Goal: Task Accomplishment & Management: Use online tool/utility

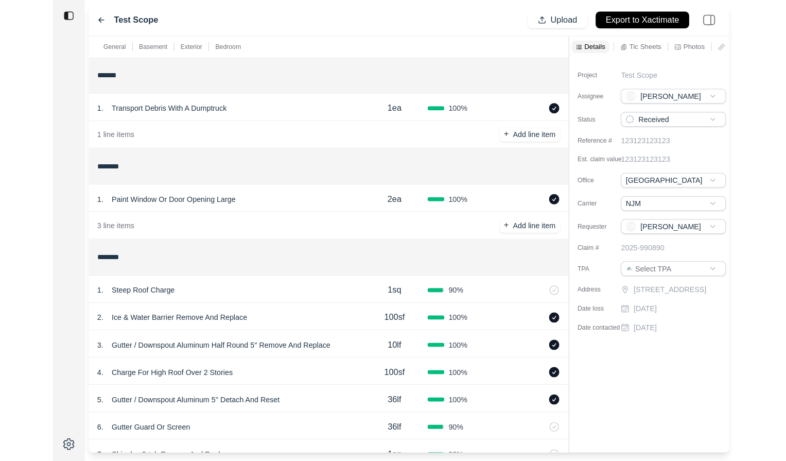
scroll to position [119, 0]
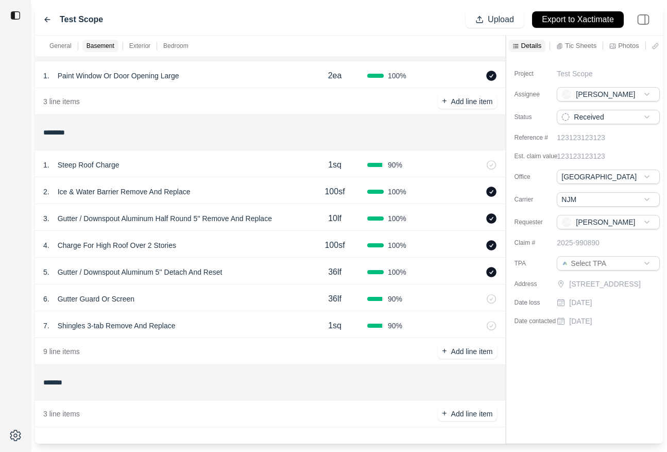
click at [180, 179] on div "2 . Ice & Water Barrier Remove And Replace 100sf 100 %" at bounding box center [270, 190] width 470 height 27
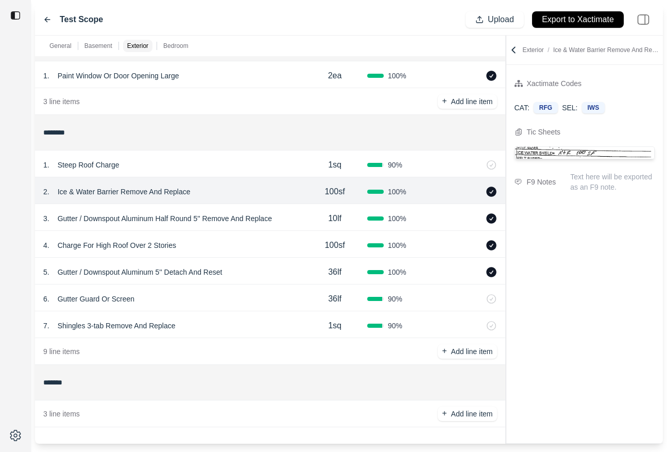
click at [45, 19] on icon at bounding box center [47, 20] width 5 height 5
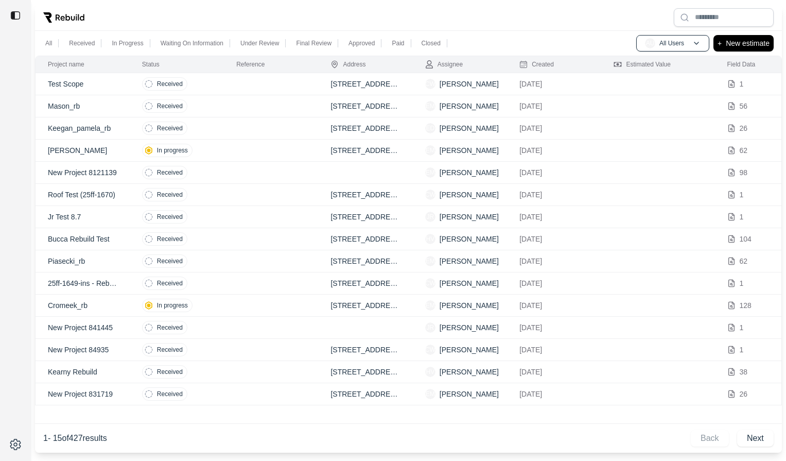
click at [204, 106] on td "Received" at bounding box center [177, 106] width 94 height 22
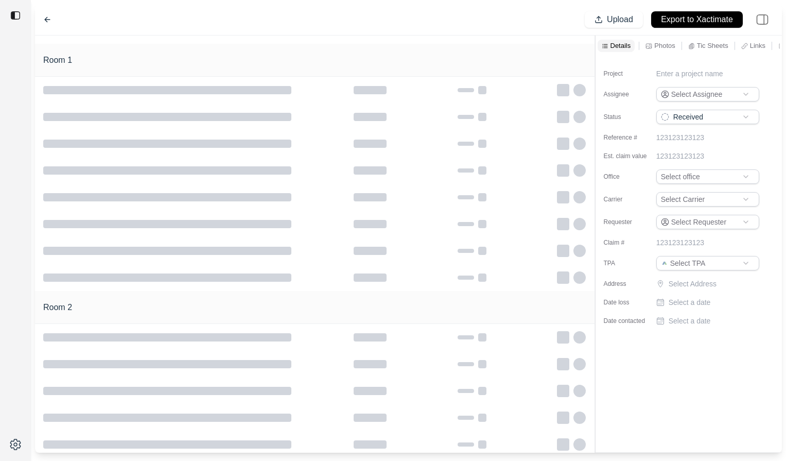
type input "**********"
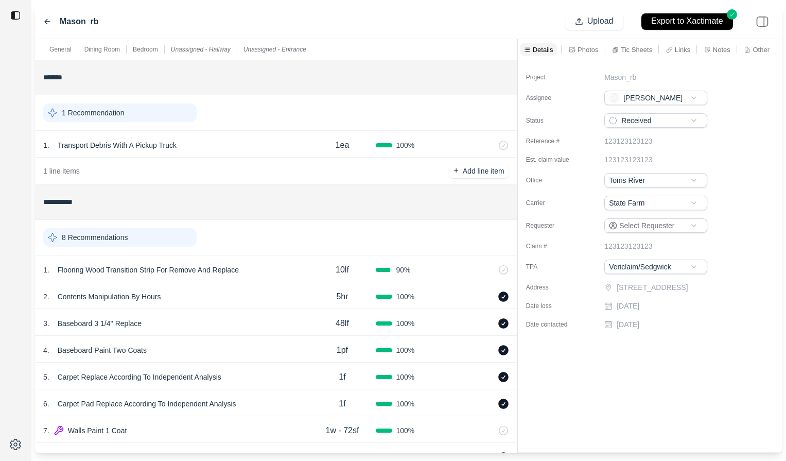
click at [520, 67] on div "**********" at bounding box center [408, 246] width 747 height 414
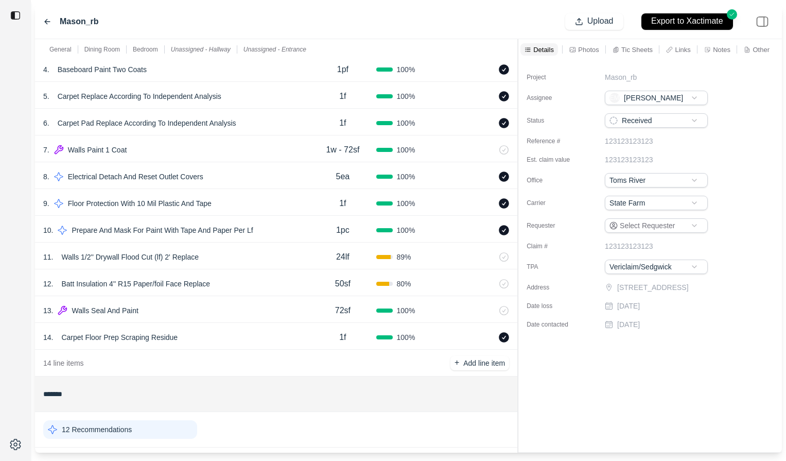
scroll to position [317, 0]
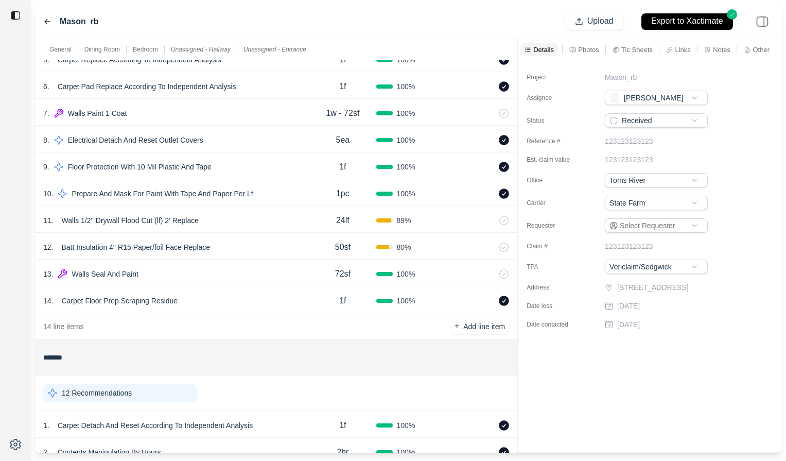
click at [581, 48] on p "Photos" at bounding box center [588, 49] width 21 height 9
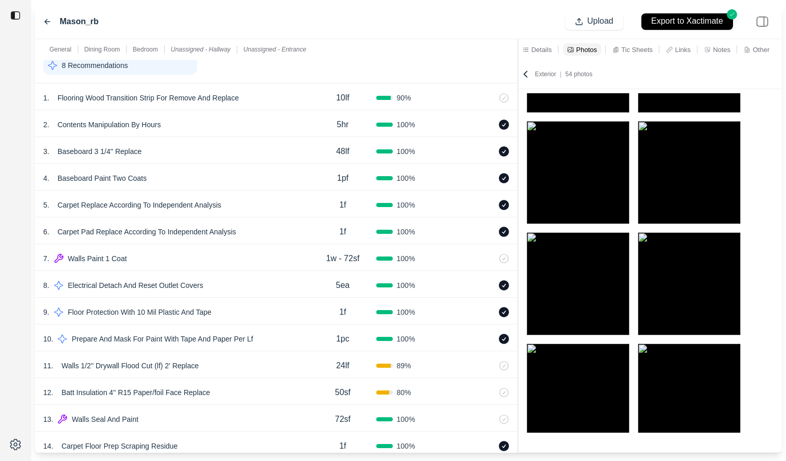
scroll to position [0, 0]
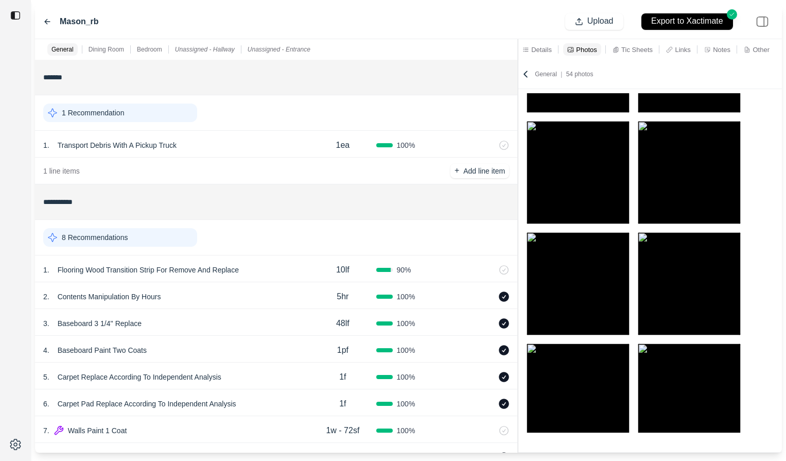
click at [47, 21] on icon at bounding box center [47, 21] width 5 height 5
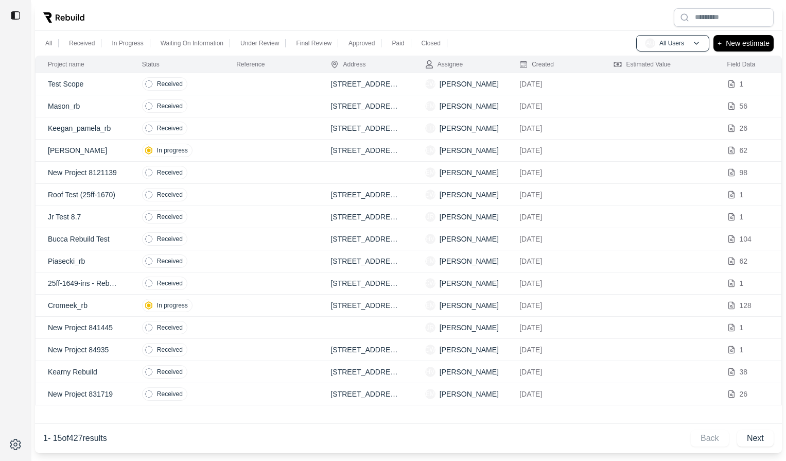
click at [267, 107] on td at bounding box center [271, 106] width 94 height 22
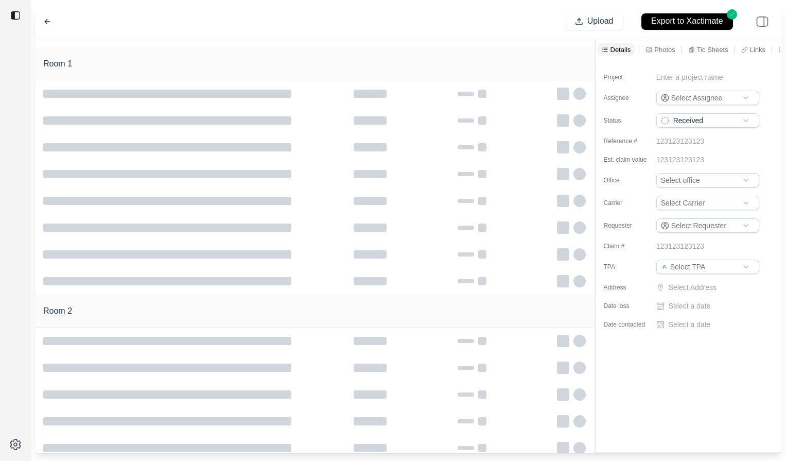
type input "**********"
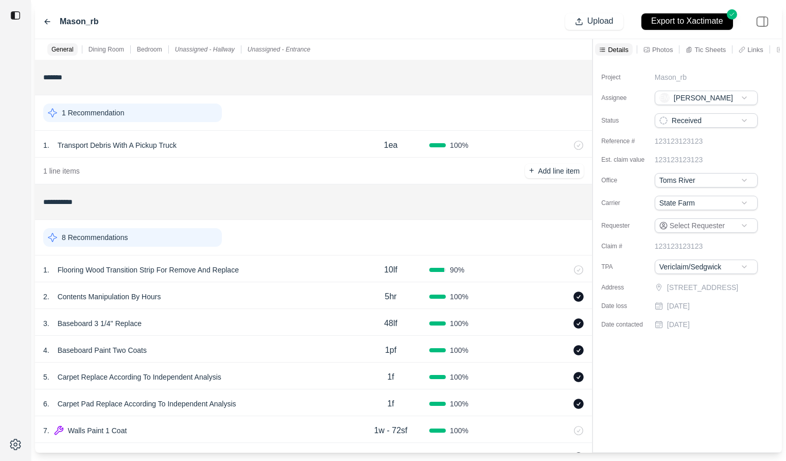
click at [593, 71] on div at bounding box center [593, 246] width 1 height 414
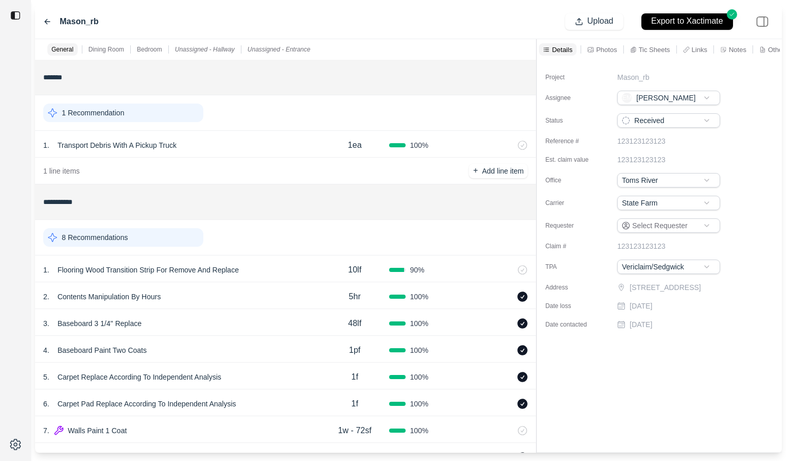
click at [259, 286] on div "2 . Contents Manipulation By Hours 5hr 100 %" at bounding box center [285, 295] width 501 height 27
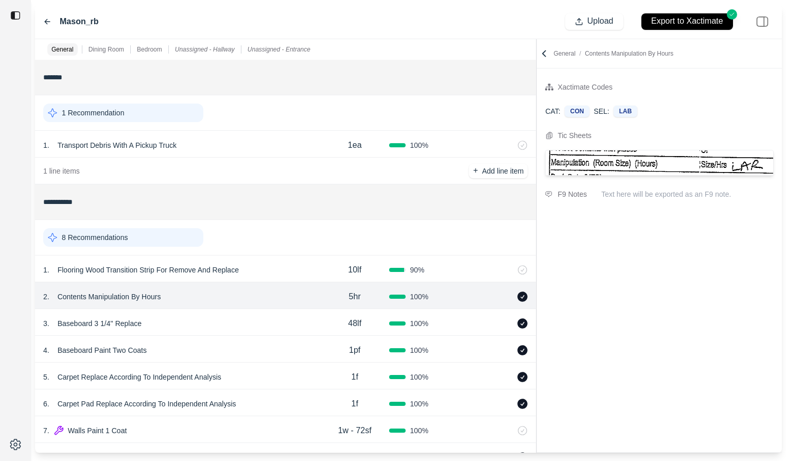
click at [160, 234] on div "8 Recommendations" at bounding box center [123, 237] width 160 height 19
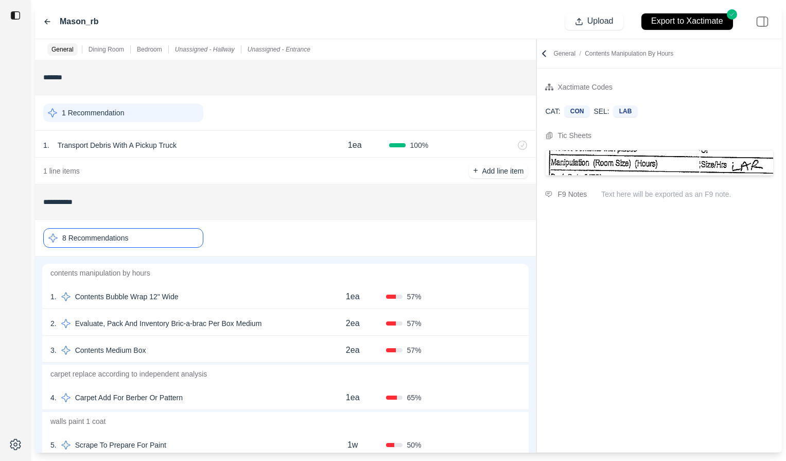
click at [232, 295] on div "1 . Contents Bubble Wrap 12" Wide" at bounding box center [184, 296] width 269 height 14
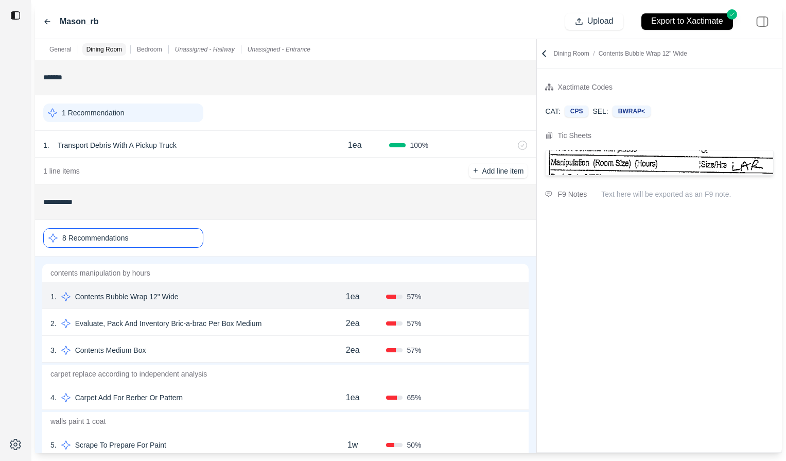
click at [544, 53] on icon at bounding box center [544, 54] width 3 height 6
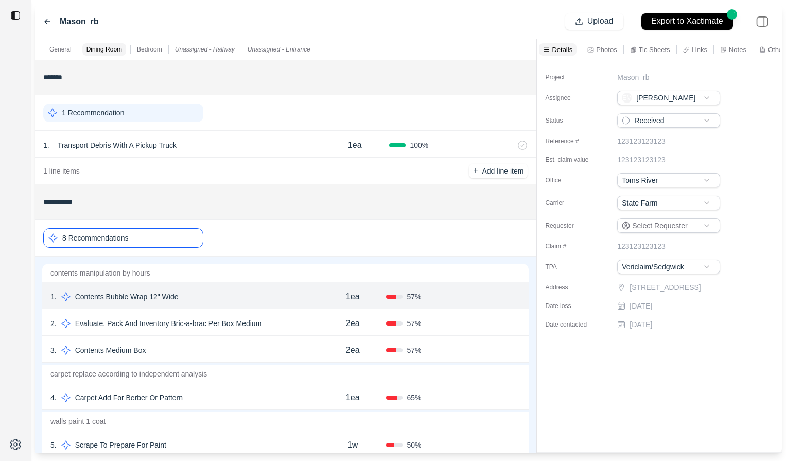
click at [591, 47] on icon at bounding box center [591, 49] width 7 height 7
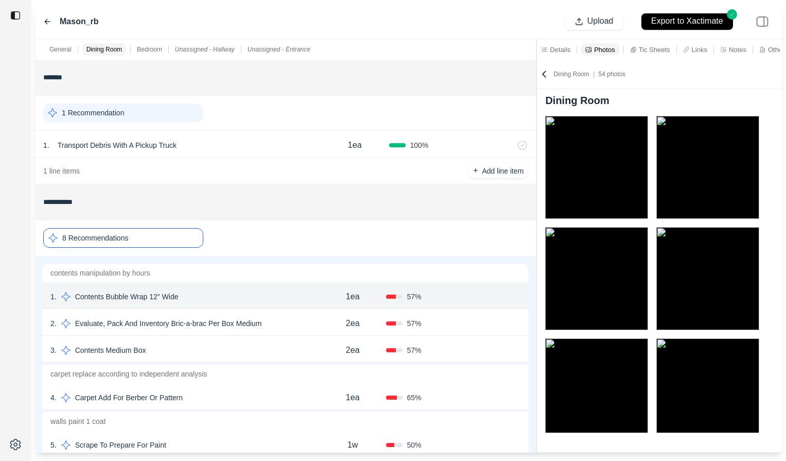
scroll to position [8, 0]
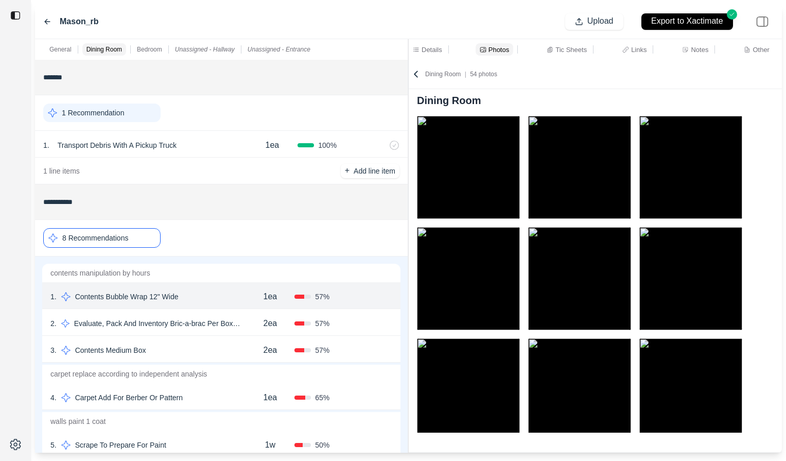
click at [357, 57] on div "**********" at bounding box center [408, 246] width 747 height 414
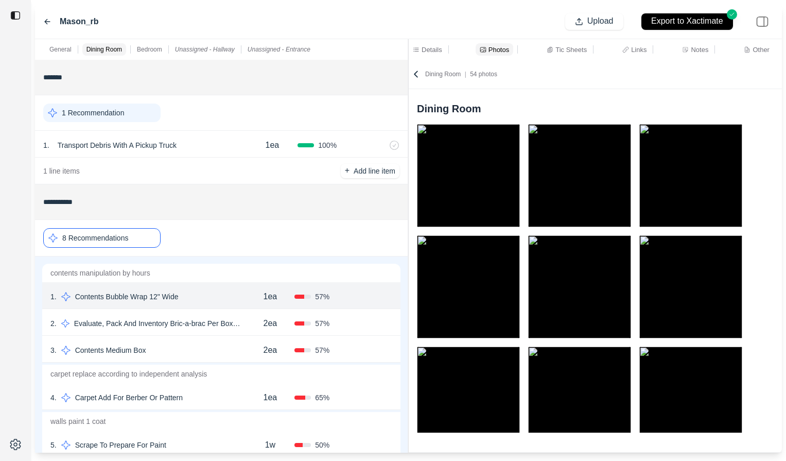
click at [253, 330] on div "2ea" at bounding box center [270, 323] width 49 height 21
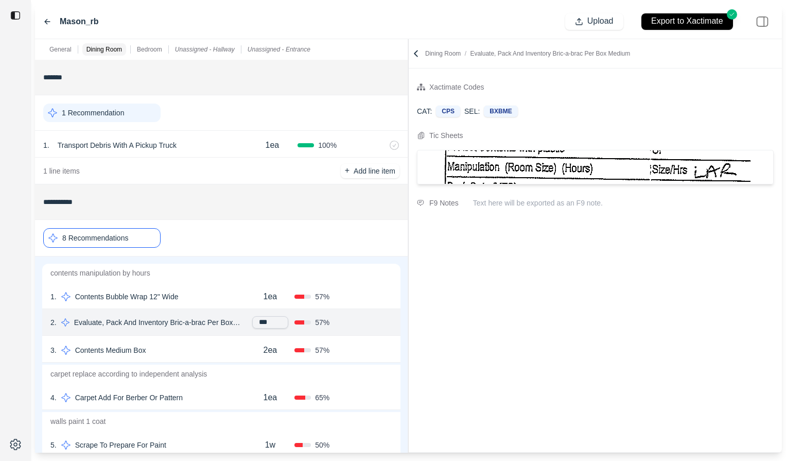
click at [211, 348] on div "3 . Contents Medium Box" at bounding box center [147, 350] width 195 height 14
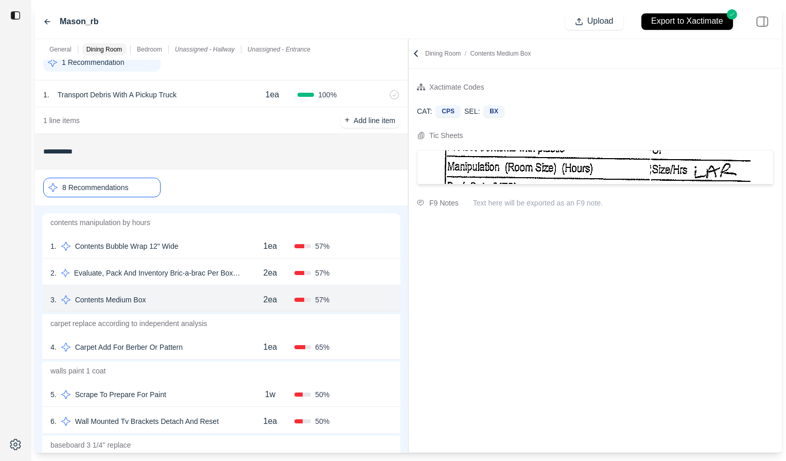
scroll to position [51, 0]
click at [227, 342] on div "4 . Carpet Add For Berber Or Pattern" at bounding box center [147, 346] width 195 height 14
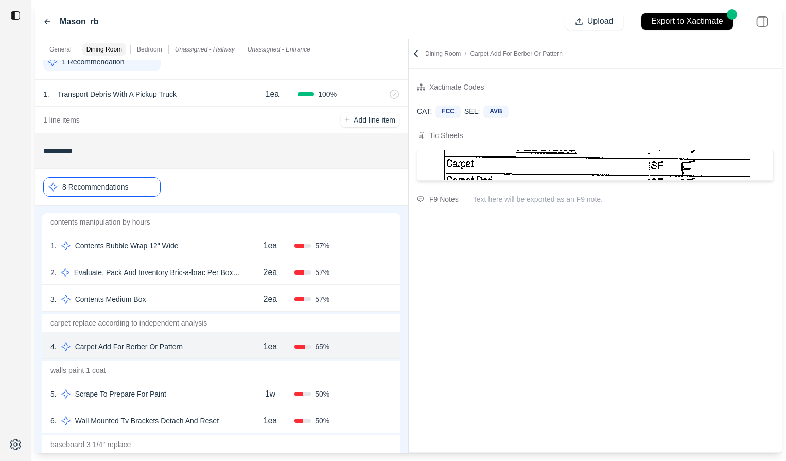
scroll to position [106, 0]
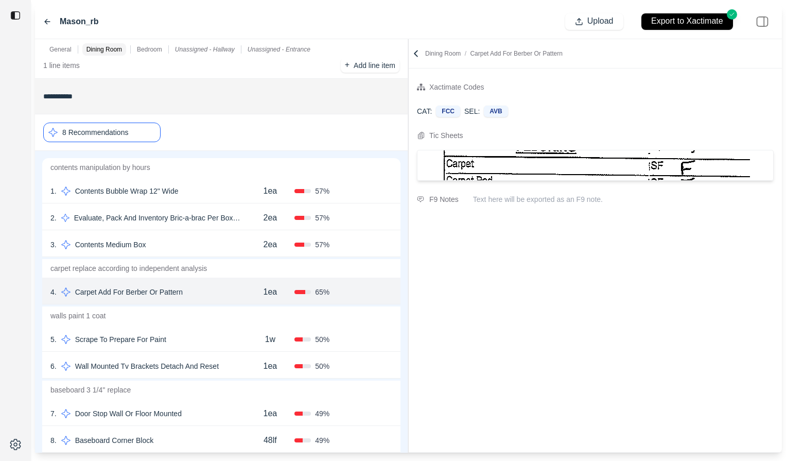
click at [226, 341] on div "5 . Scrape To Prepare For Paint" at bounding box center [147, 339] width 195 height 14
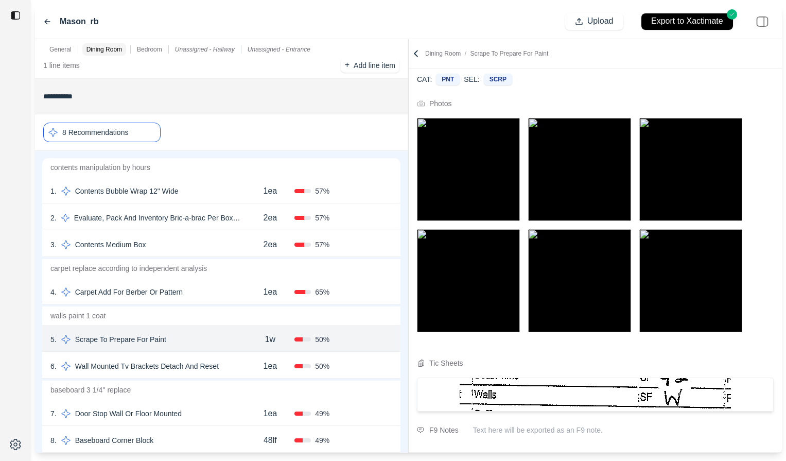
scroll to position [32, 0]
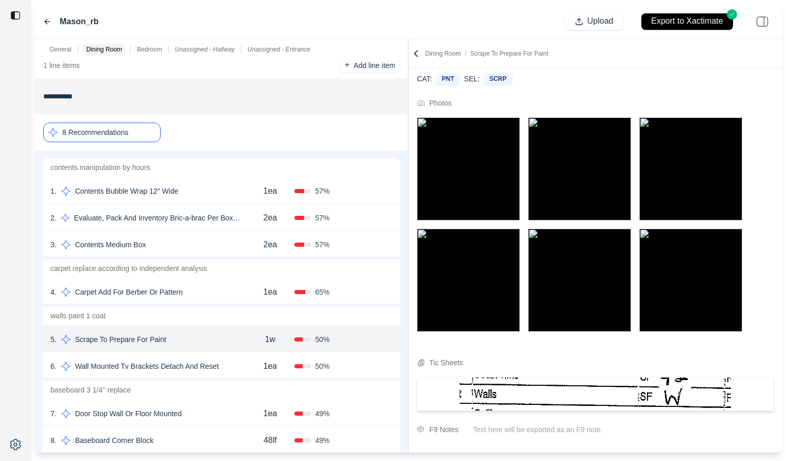
click at [235, 368] on div "6 . Wall Mounted Tv Brackets Detach And Reset" at bounding box center [147, 366] width 195 height 14
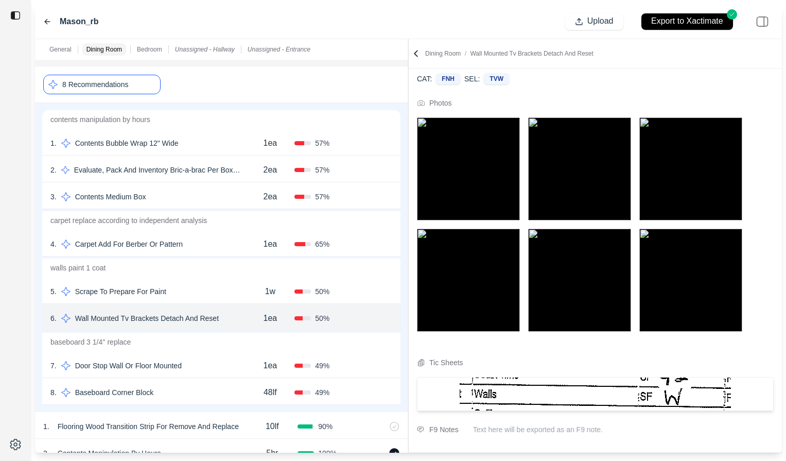
scroll to position [152, 0]
click at [226, 356] on div "7 . Door Stop Wall Or Floor Mounted 1ea 49 % Confirm" at bounding box center [221, 366] width 358 height 27
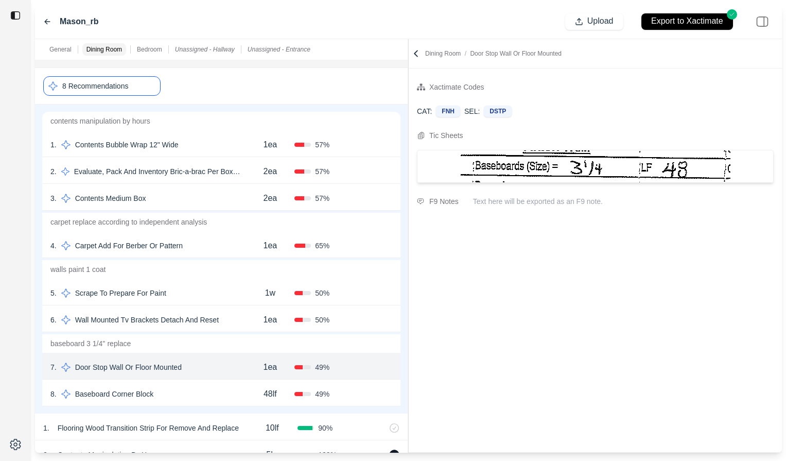
click at [199, 390] on div "8 . Baseboard Corner Block" at bounding box center [147, 394] width 195 height 14
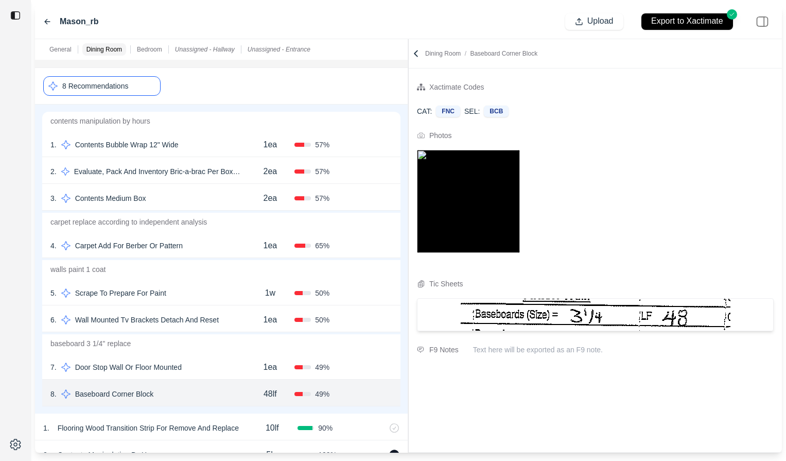
click at [493, 222] on img at bounding box center [468, 201] width 103 height 103
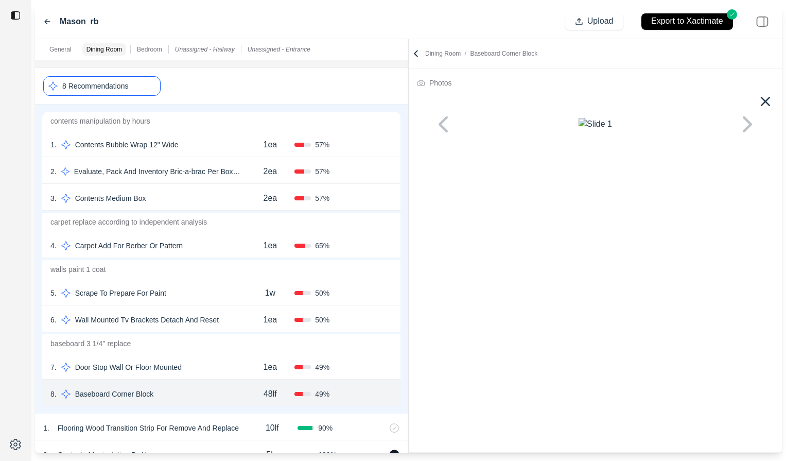
scroll to position [31, 0]
click at [666, 93] on icon at bounding box center [766, 101] width 16 height 16
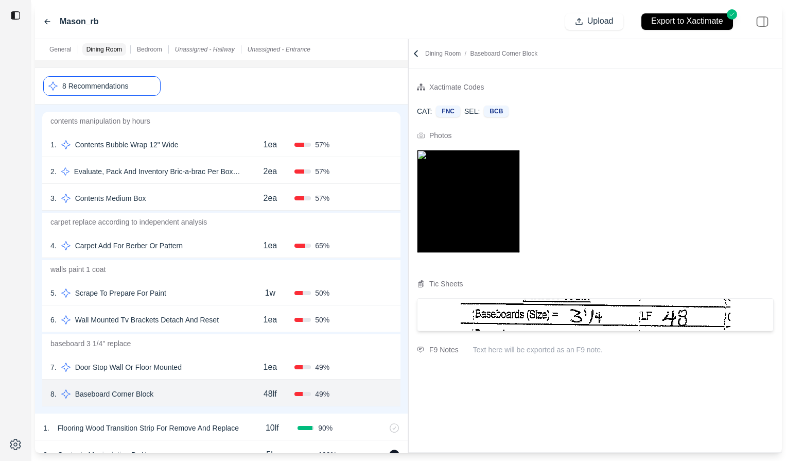
click at [134, 87] on div "8 Recommendations" at bounding box center [101, 86] width 117 height 20
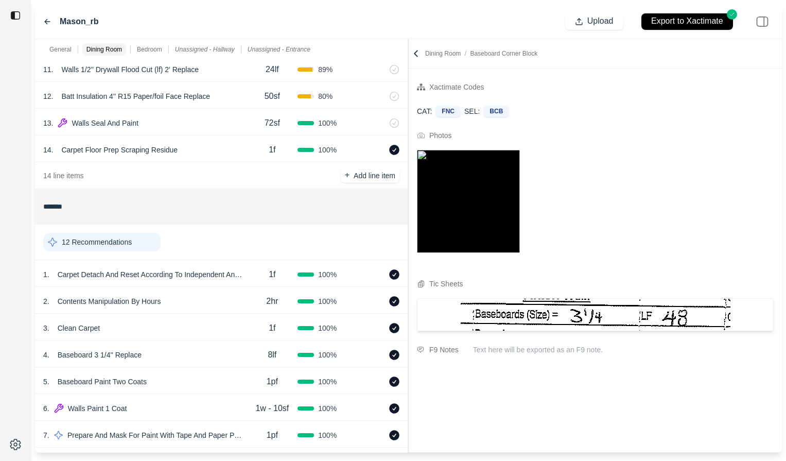
scroll to position [503, 0]
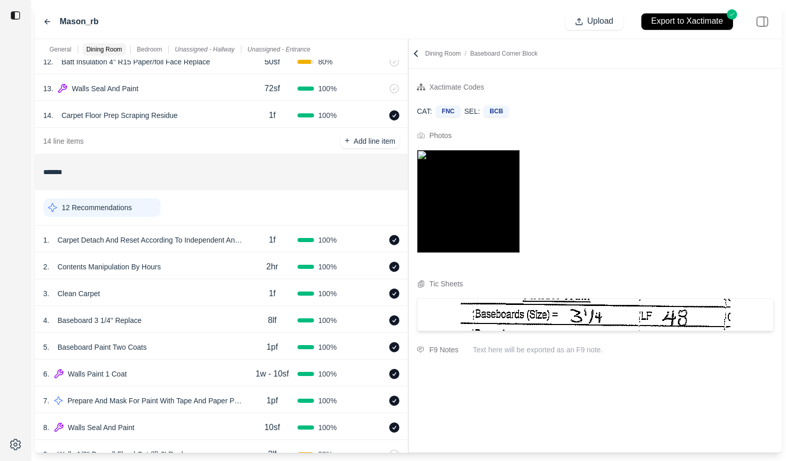
click at [144, 211] on div "12 Recommendations" at bounding box center [101, 207] width 117 height 19
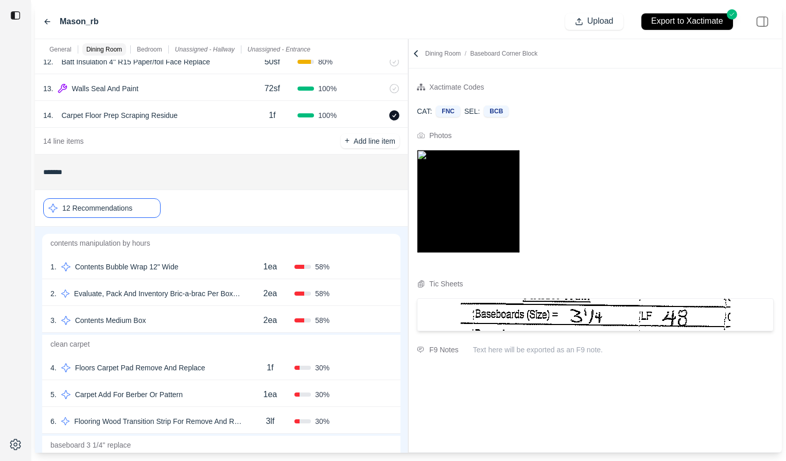
click at [231, 259] on div "1 . Contents Bubble Wrap 12" Wide 1ea 58 % Confirm" at bounding box center [221, 265] width 358 height 27
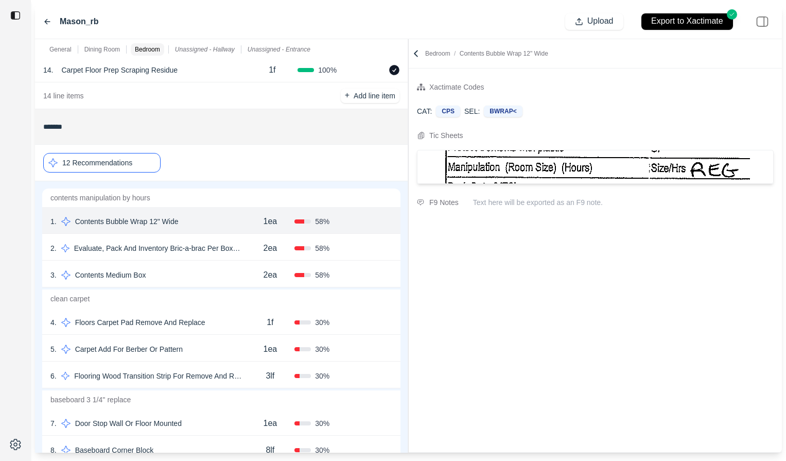
scroll to position [548, 0]
click at [222, 275] on div "3 . Contents Medium Box" at bounding box center [147, 274] width 195 height 14
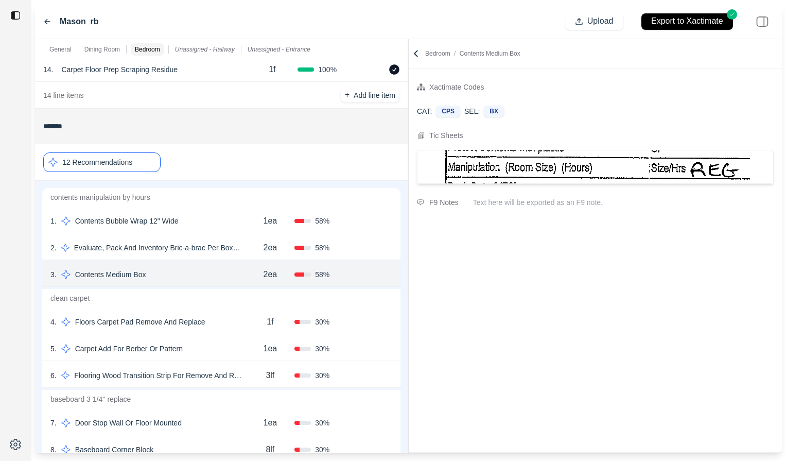
scroll to position [575, 0]
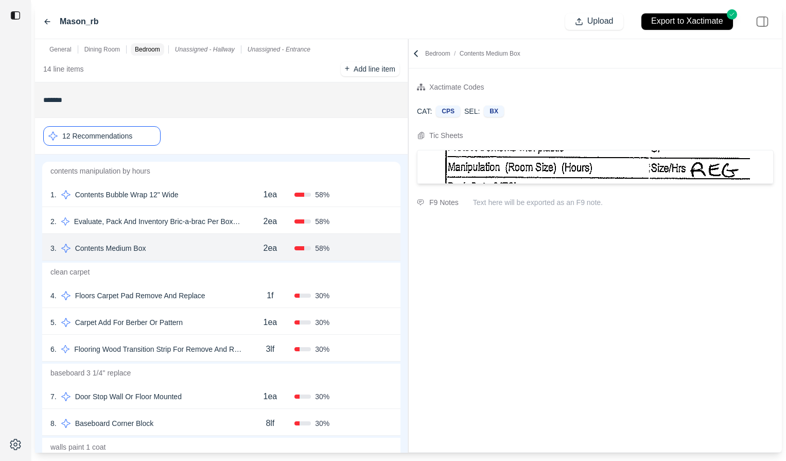
click at [229, 297] on div "4 . Floors Carpet Pad Remove And Replace" at bounding box center [147, 295] width 195 height 14
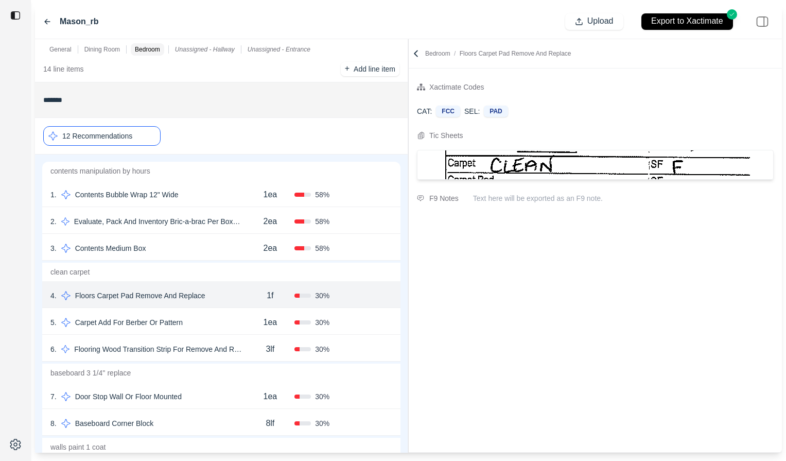
click at [234, 316] on div "5 . Carpet Add For Berber Or Pattern" at bounding box center [147, 322] width 195 height 14
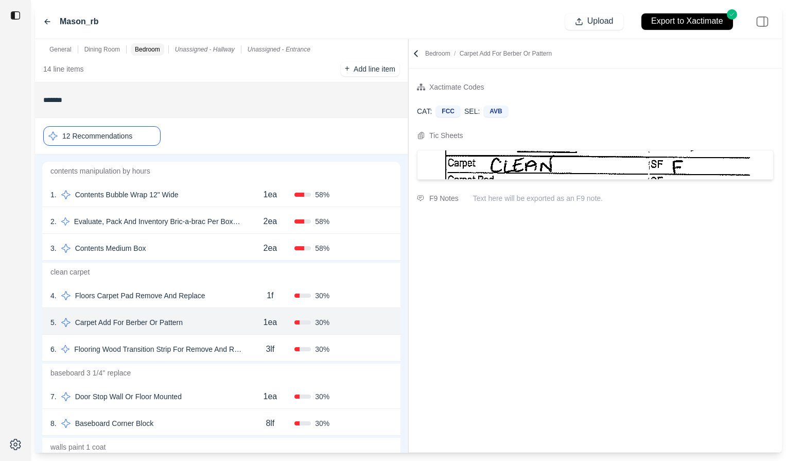
click at [415, 50] on icon at bounding box center [416, 53] width 10 height 10
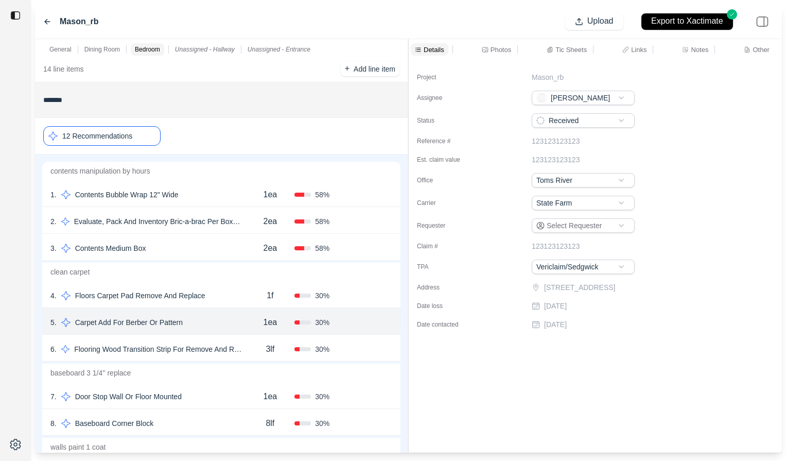
click at [496, 48] on p "Photos" at bounding box center [501, 49] width 21 height 9
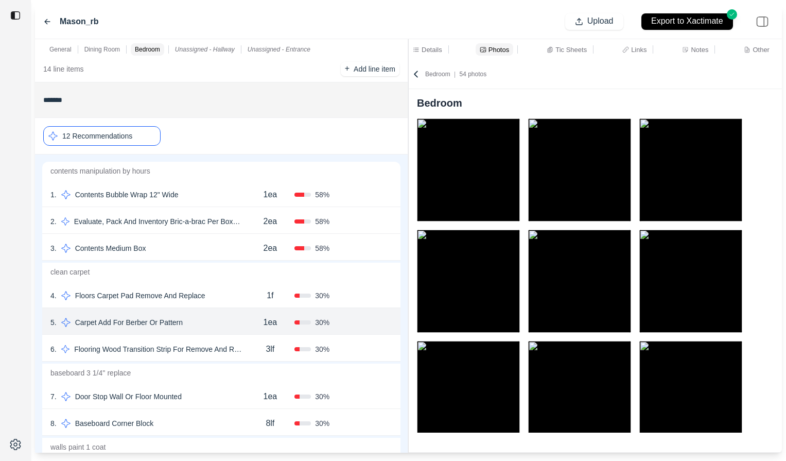
scroll to position [929, 0]
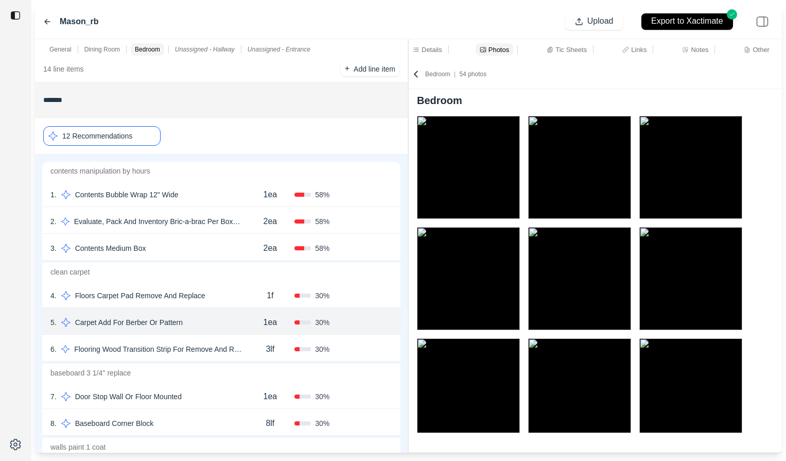
click at [214, 394] on div "7 . Door Stop Wall Or Floor Mounted" at bounding box center [147, 396] width 195 height 14
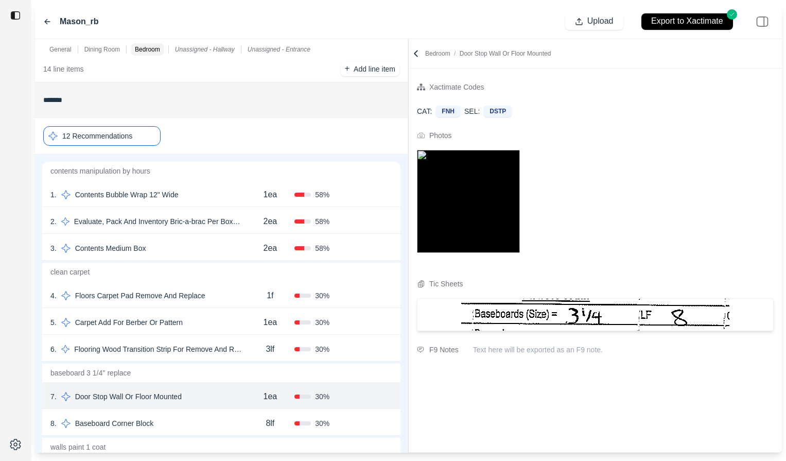
click at [207, 416] on div "8 . Baseboard Corner Block 8lf 30 % Confirm" at bounding box center [221, 422] width 358 height 27
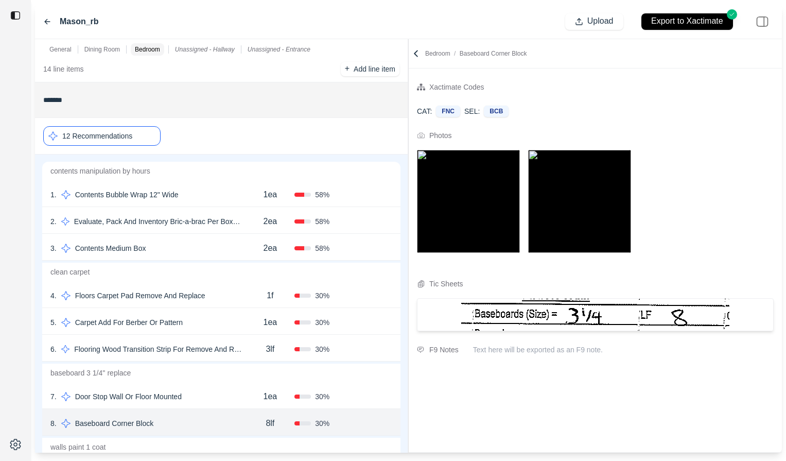
click at [572, 238] on img at bounding box center [579, 201] width 103 height 103
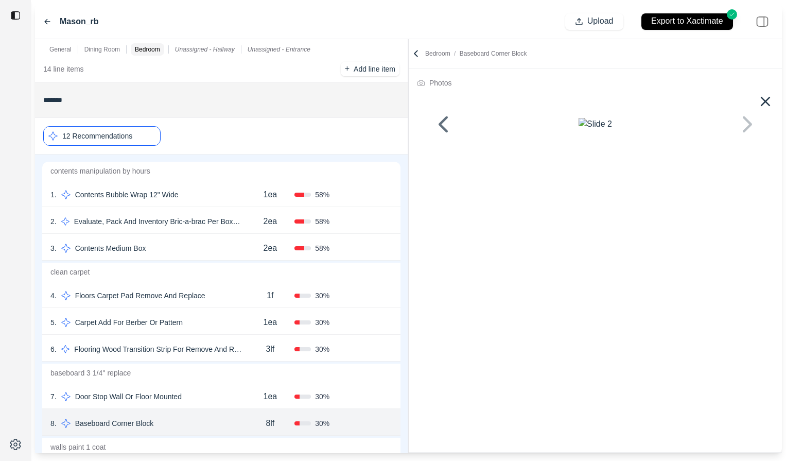
scroll to position [0, 0]
click at [666, 101] on icon at bounding box center [766, 102] width 10 height 10
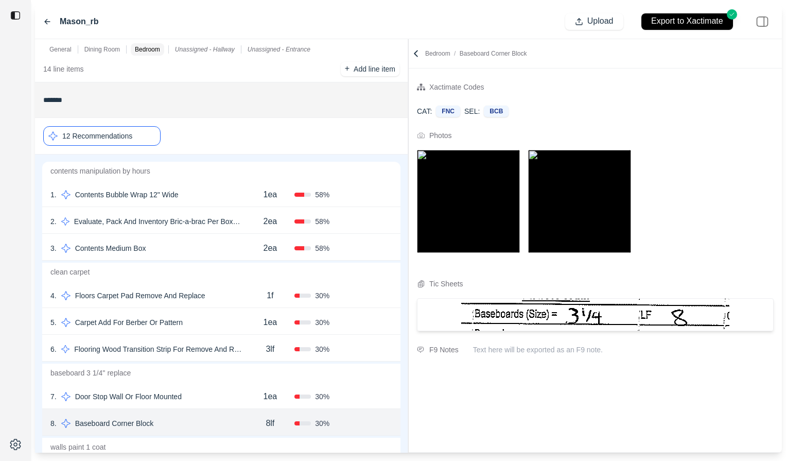
click at [383, 72] on div "**********" at bounding box center [408, 246] width 747 height 414
click at [223, 399] on div "7 . Door Stop Wall Or Floor Mounted" at bounding box center [147, 396] width 195 height 14
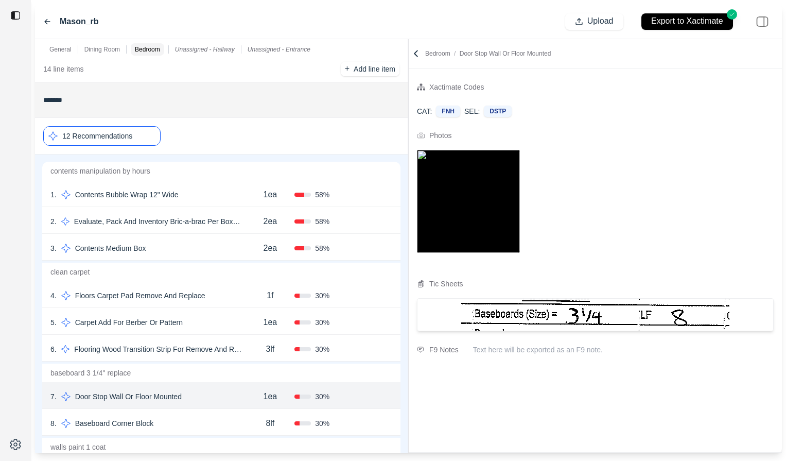
click at [233, 423] on div "8 . Baseboard Corner Block" at bounding box center [147, 423] width 195 height 14
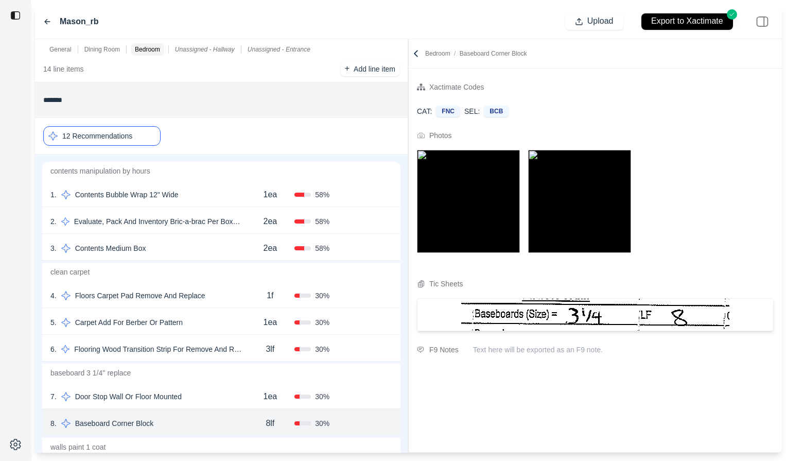
click at [580, 196] on img at bounding box center [579, 201] width 103 height 103
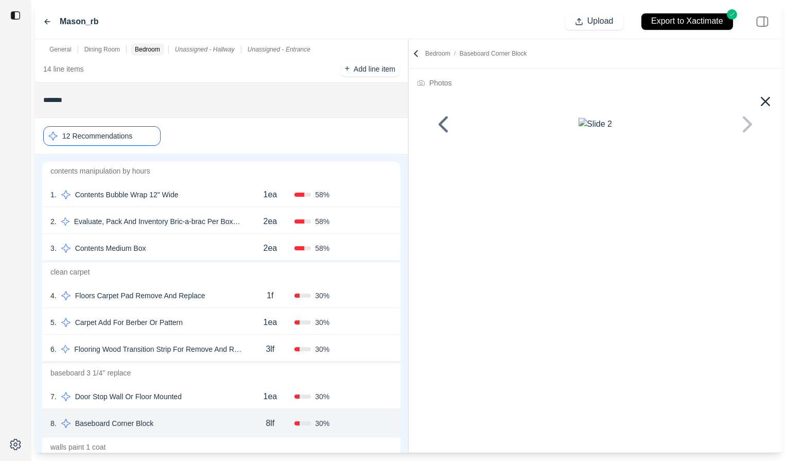
click at [666, 102] on icon at bounding box center [766, 101] width 16 height 16
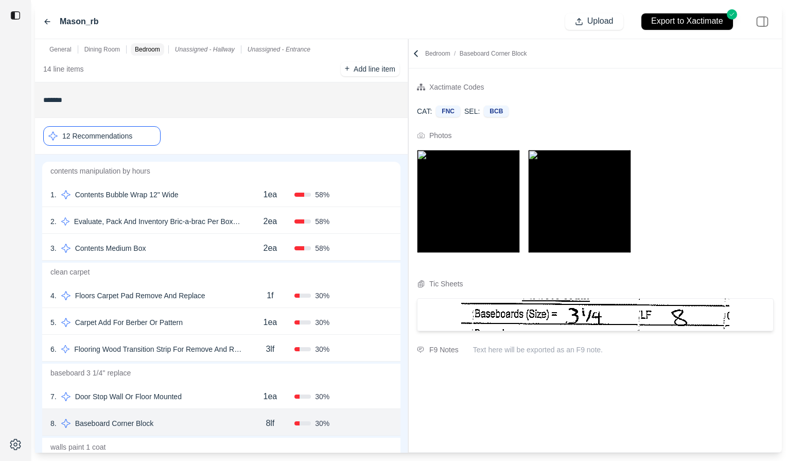
click at [490, 219] on img at bounding box center [468, 201] width 103 height 103
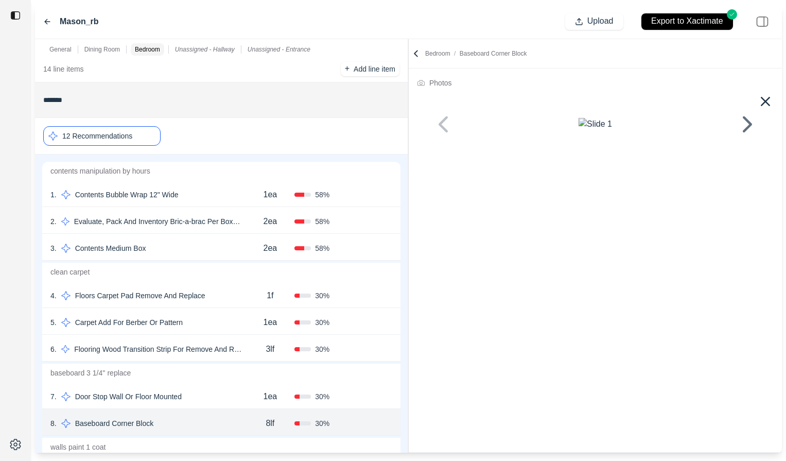
scroll to position [26, 0]
click at [214, 389] on div "7 . Door Stop Wall Or Floor Mounted" at bounding box center [147, 396] width 195 height 14
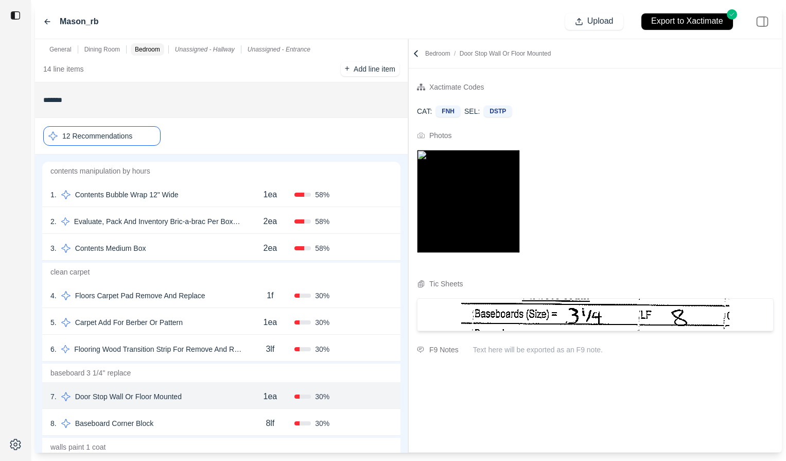
scroll to position [0, 0]
click at [210, 424] on div "8 . Baseboard Corner Block" at bounding box center [147, 423] width 195 height 14
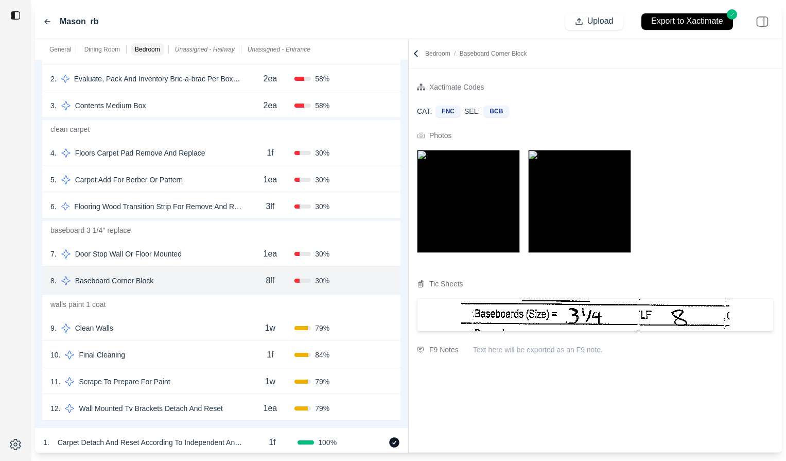
scroll to position [864, 0]
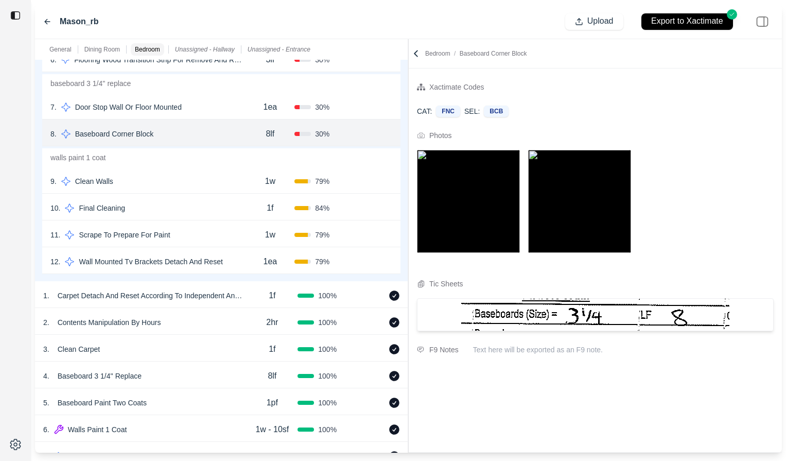
click at [203, 175] on div "9 . Clean Walls" at bounding box center [147, 181] width 195 height 14
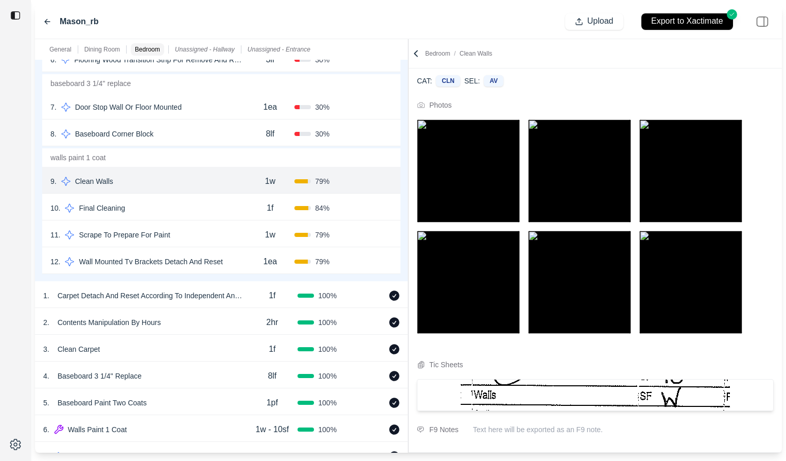
scroll to position [846, 0]
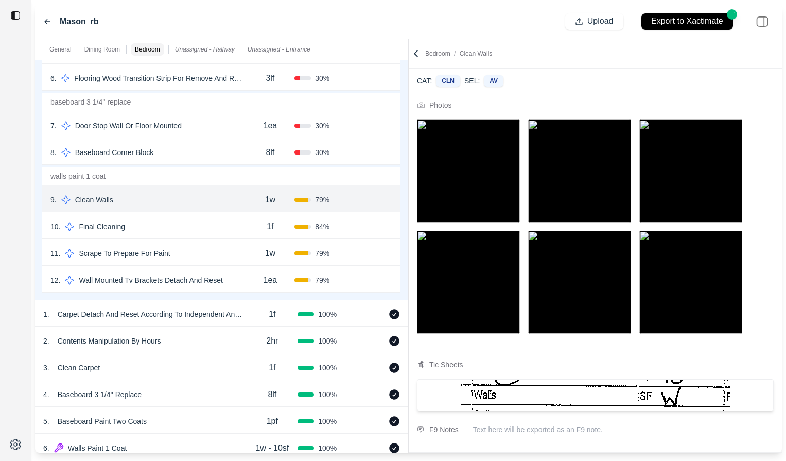
click at [173, 228] on div "10 . Final Cleaning" at bounding box center [147, 226] width 195 height 14
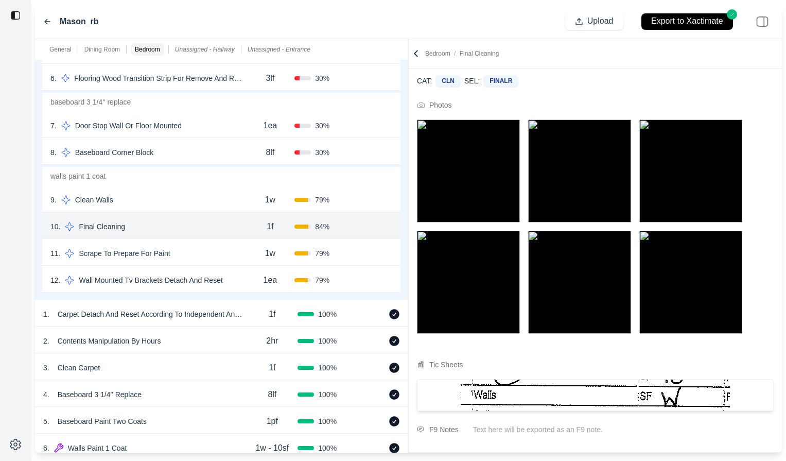
click at [214, 250] on div "11 . Scrape To Prepare For Paint" at bounding box center [147, 253] width 195 height 14
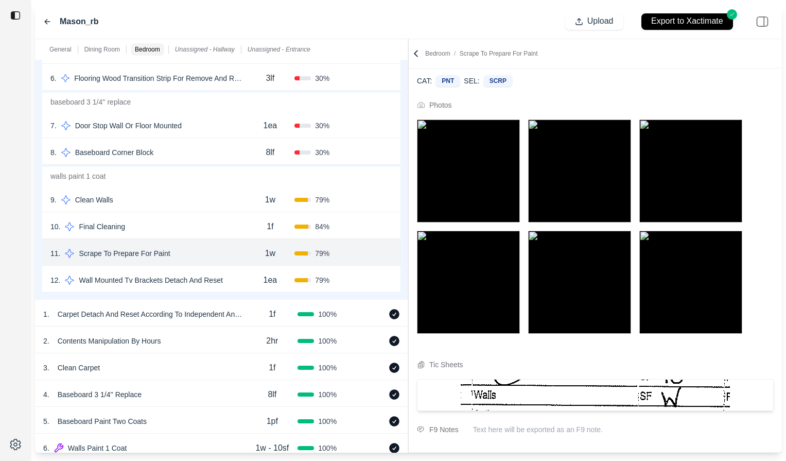
click at [244, 286] on div "12 . Wall Mounted Tv Brackets Detach And Reset" at bounding box center [147, 280] width 195 height 14
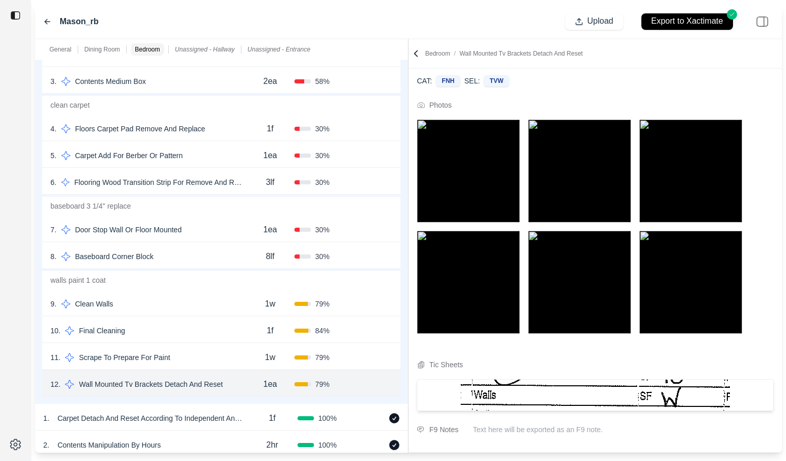
scroll to position [737, 0]
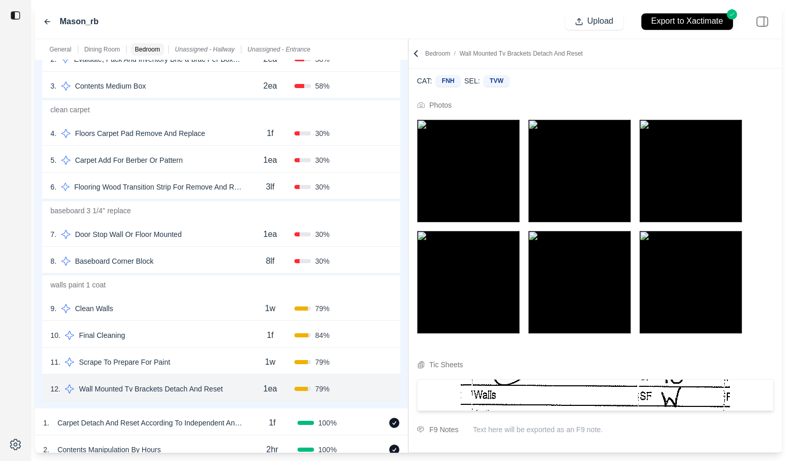
click at [224, 137] on div "4 . Floors Carpet Pad Remove And Replace" at bounding box center [147, 133] width 195 height 14
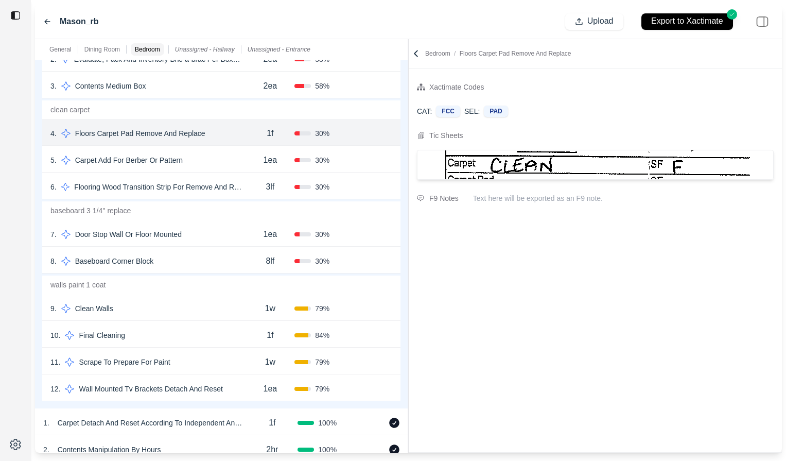
click at [223, 157] on div "5 . Carpet Add For Berber Or Pattern" at bounding box center [147, 160] width 195 height 14
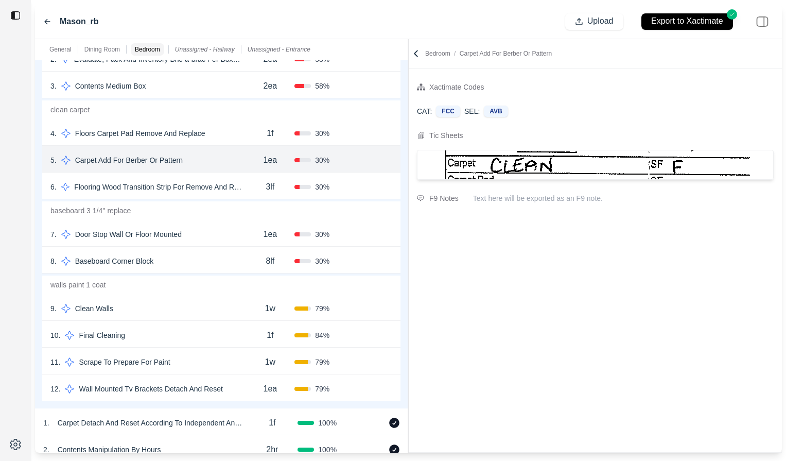
click at [256, 195] on div "3lf" at bounding box center [270, 187] width 49 height 21
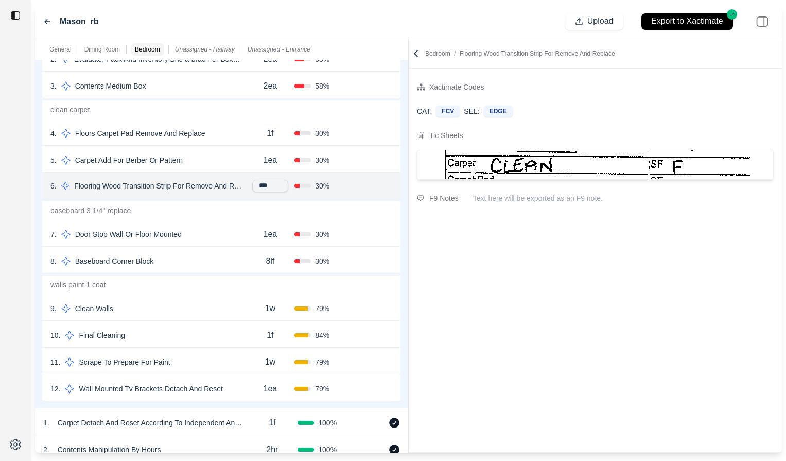
click at [225, 234] on div "7 . Door Stop Wall Or Floor Mounted" at bounding box center [147, 234] width 195 height 14
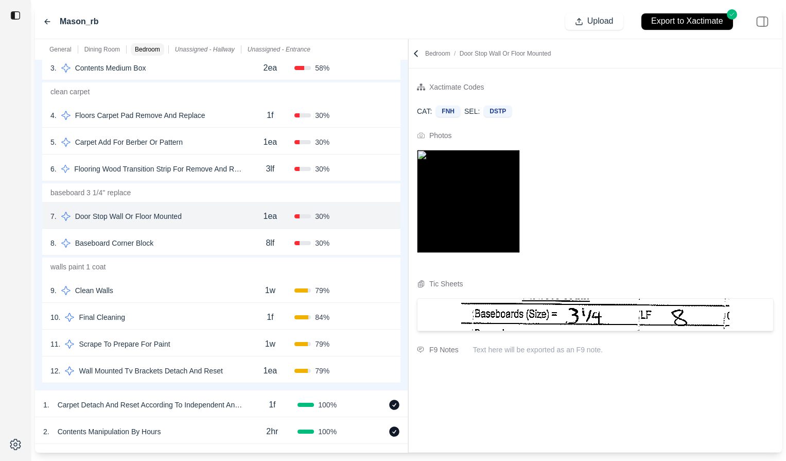
scroll to position [756, 0]
click at [468, 227] on img at bounding box center [468, 201] width 103 height 103
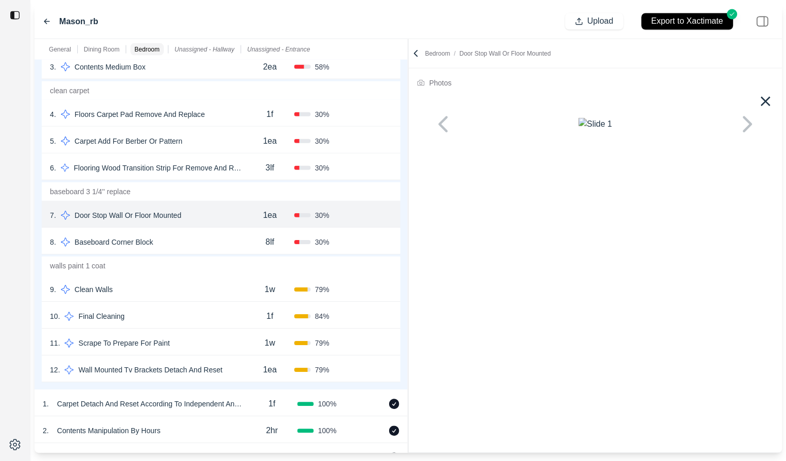
scroll to position [0, 0]
click at [186, 236] on div "8 . Baseboard Corner Block" at bounding box center [147, 242] width 195 height 14
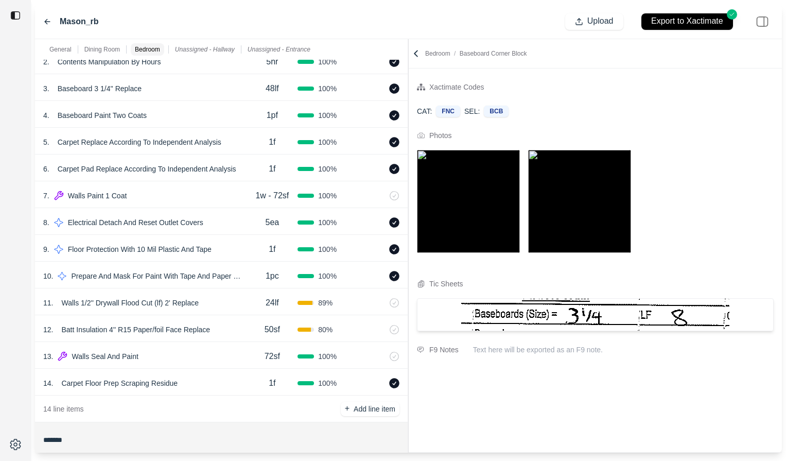
scroll to position [233, 0]
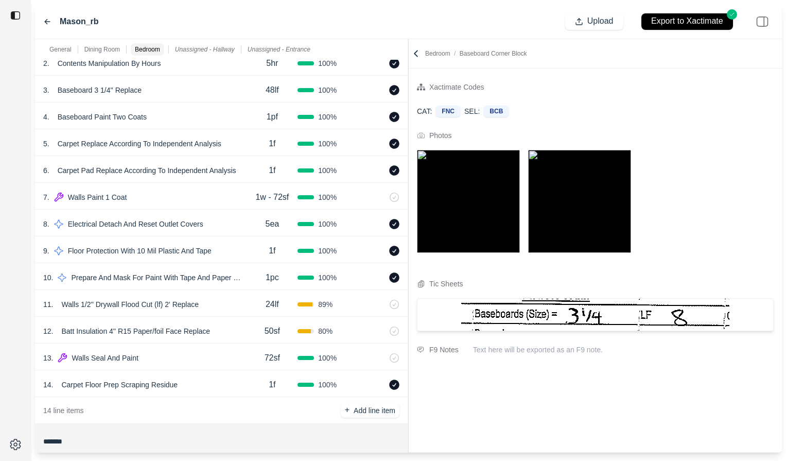
click at [233, 223] on div "8 . Electrical Detach And Reset Outlet Covers" at bounding box center [144, 224] width 203 height 14
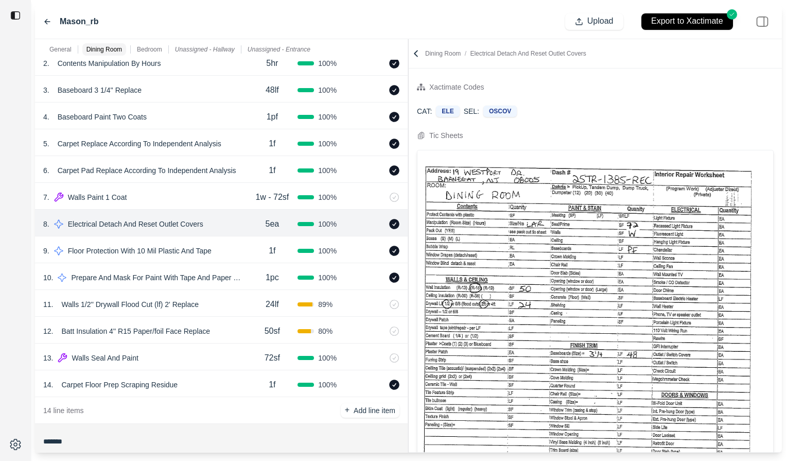
click at [242, 255] on div "9 . Floor Protection With 10 Mil Plastic And Tape" at bounding box center [144, 251] width 203 height 14
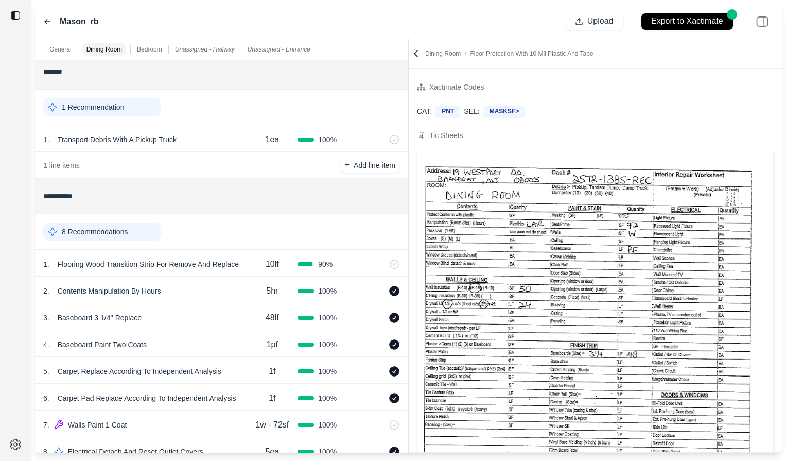
scroll to position [0, 0]
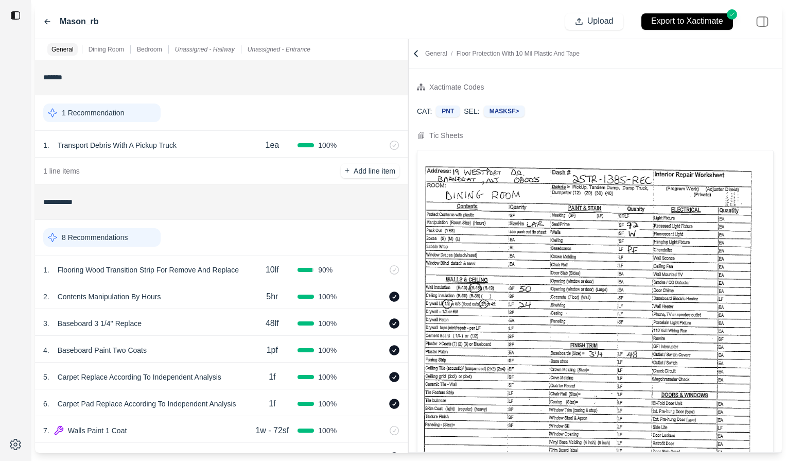
click at [141, 236] on div "8 Recommendations" at bounding box center [101, 237] width 117 height 19
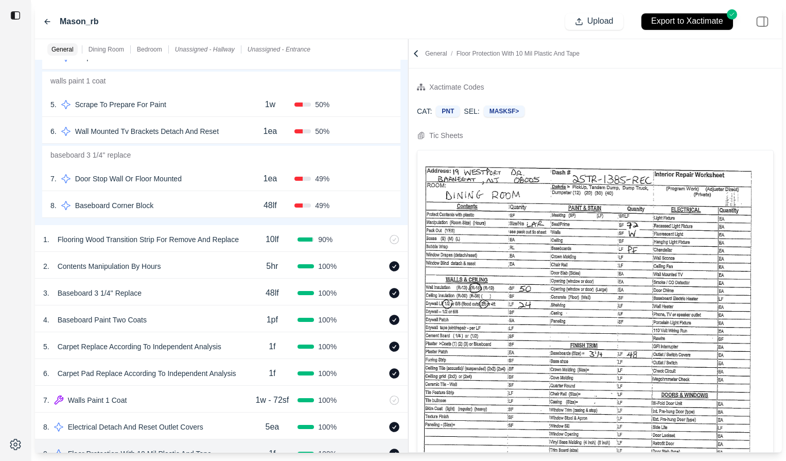
scroll to position [374, 0]
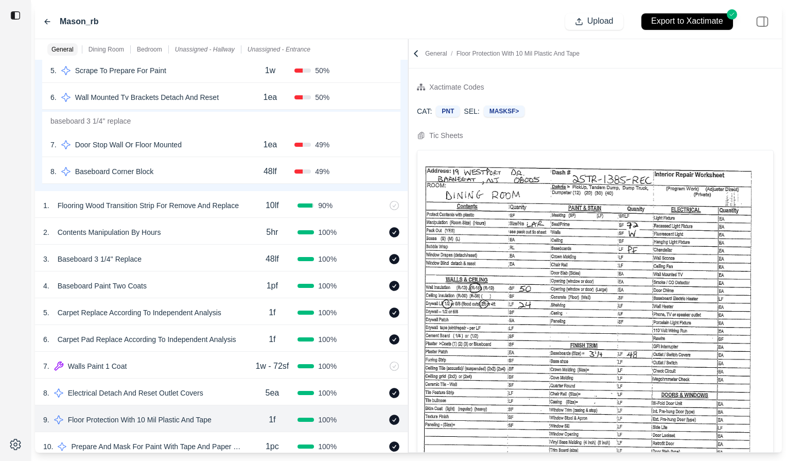
click at [198, 162] on div "8 . Baseboard Corner Block 48lf 49 % Confirm" at bounding box center [221, 170] width 358 height 27
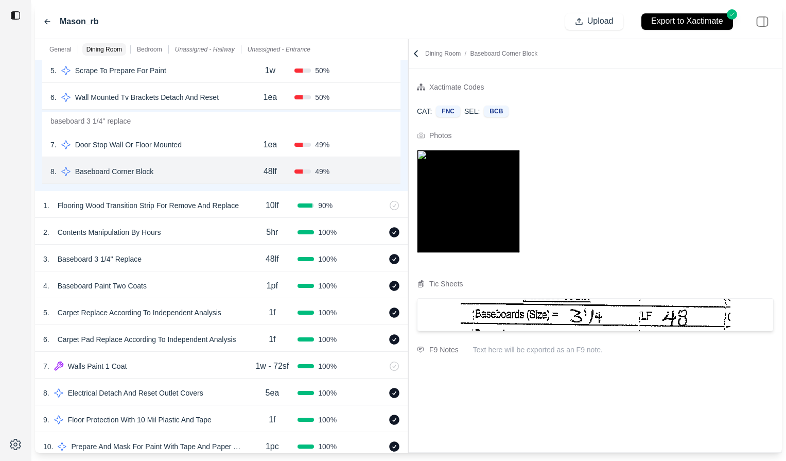
click at [487, 221] on img at bounding box center [468, 201] width 103 height 103
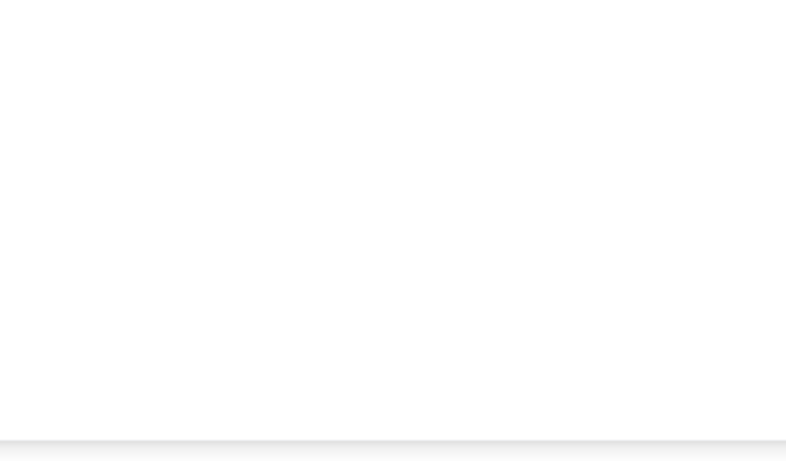
scroll to position [0, 0]
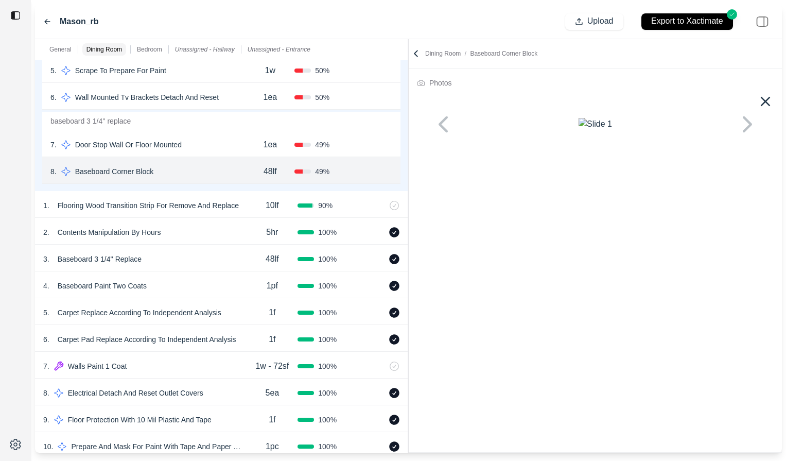
click at [226, 147] on div "7 . Door Stop Wall Or Floor Mounted" at bounding box center [147, 144] width 195 height 14
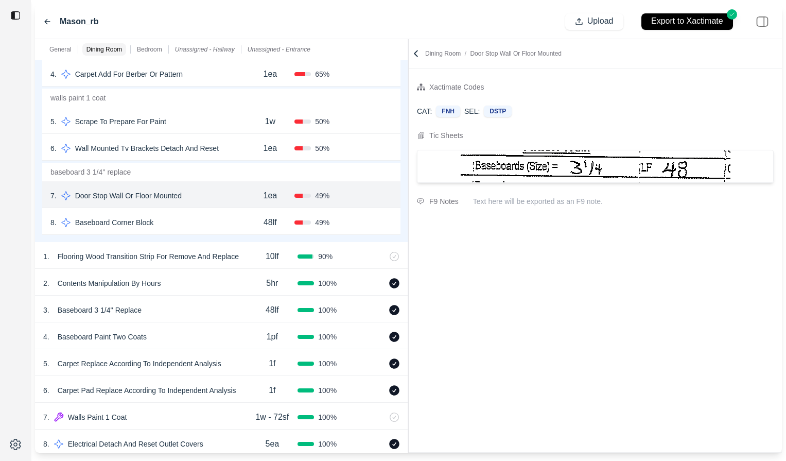
scroll to position [314, 0]
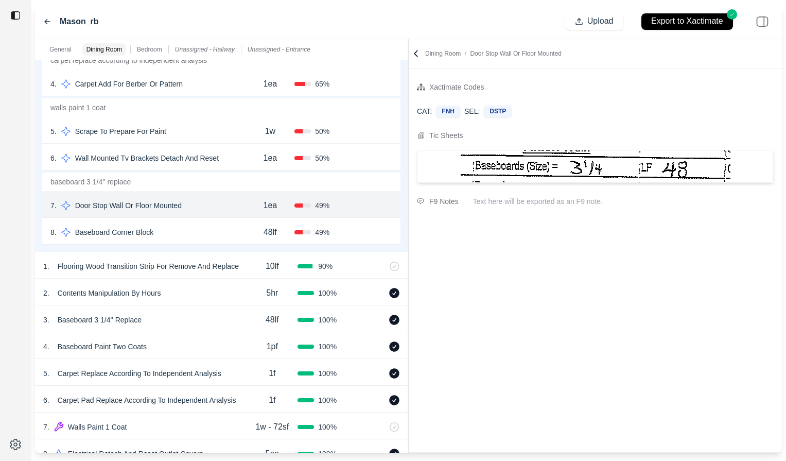
click at [234, 157] on div "6 . Wall Mounted Tv Brackets Detach And Reset" at bounding box center [147, 158] width 195 height 14
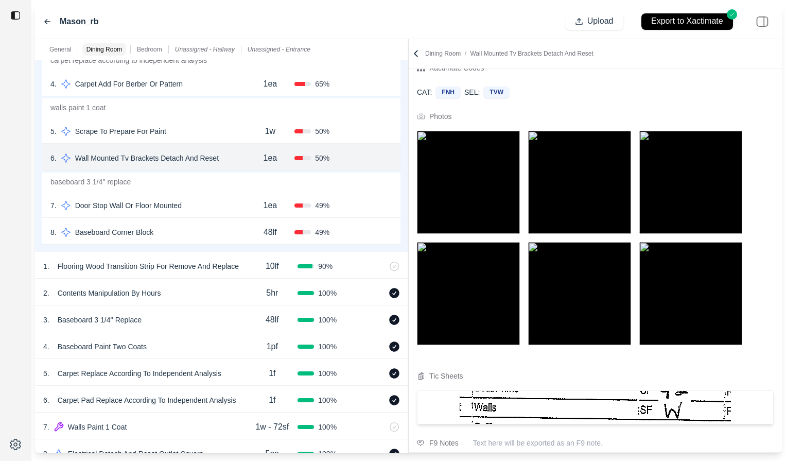
scroll to position [7, 0]
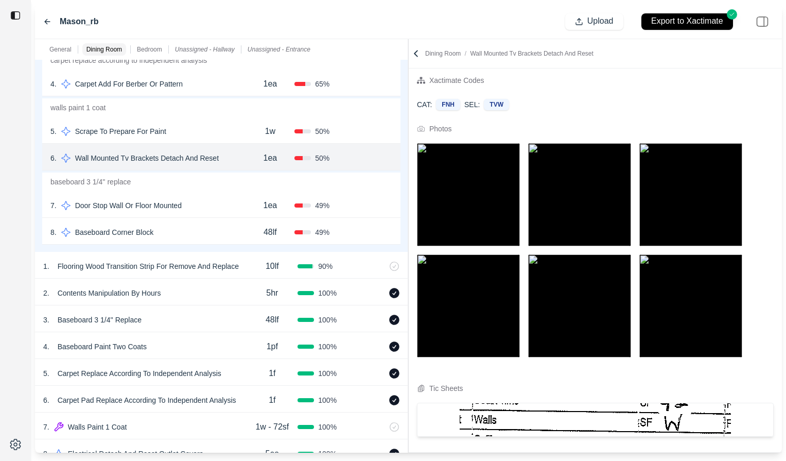
click at [472, 194] on img at bounding box center [468, 194] width 103 height 103
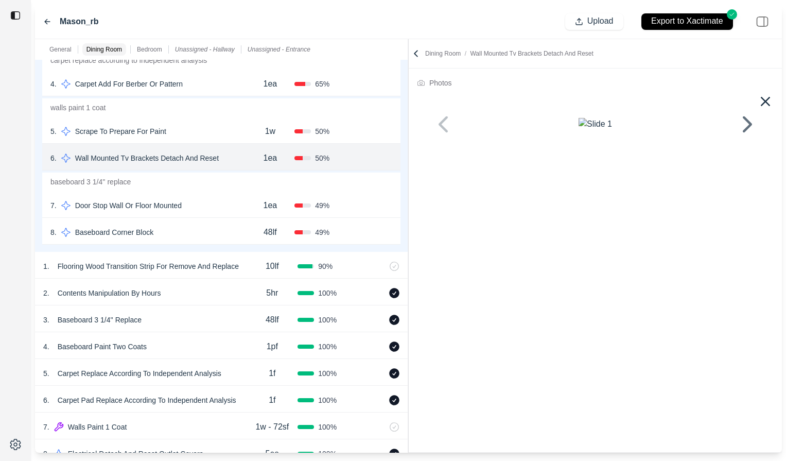
scroll to position [31, 0]
click at [666, 136] on icon at bounding box center [747, 124] width 25 height 25
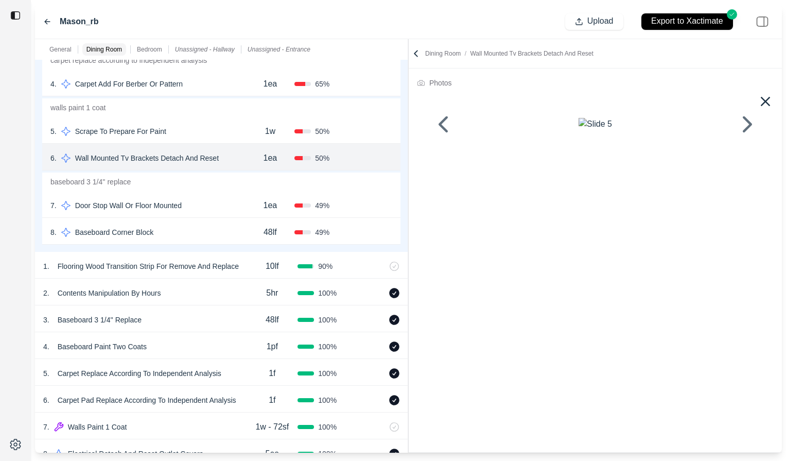
click at [438, 136] on icon at bounding box center [443, 124] width 25 height 25
click at [187, 131] on div "5 . Scrape To Prepare For Paint" at bounding box center [147, 131] width 195 height 14
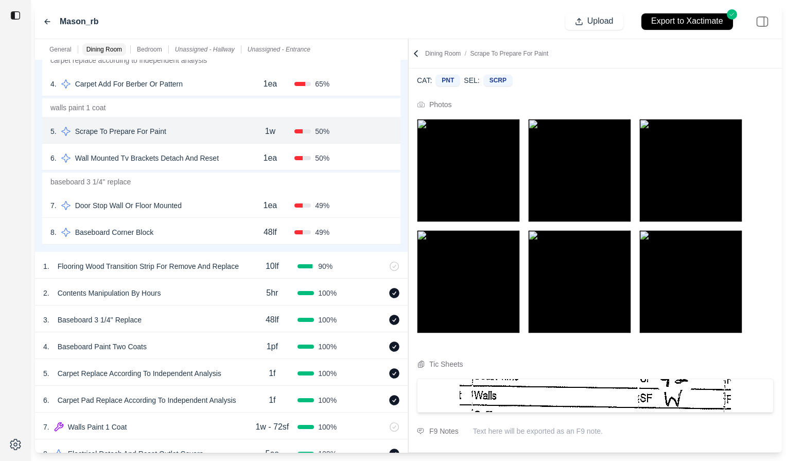
scroll to position [32, 0]
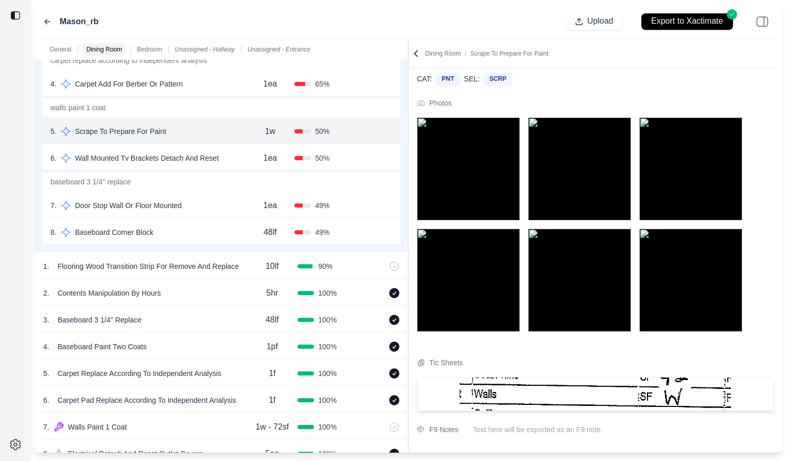
click at [239, 157] on div "6 . Wall Mounted Tv Brackets Detach And Reset" at bounding box center [147, 158] width 195 height 14
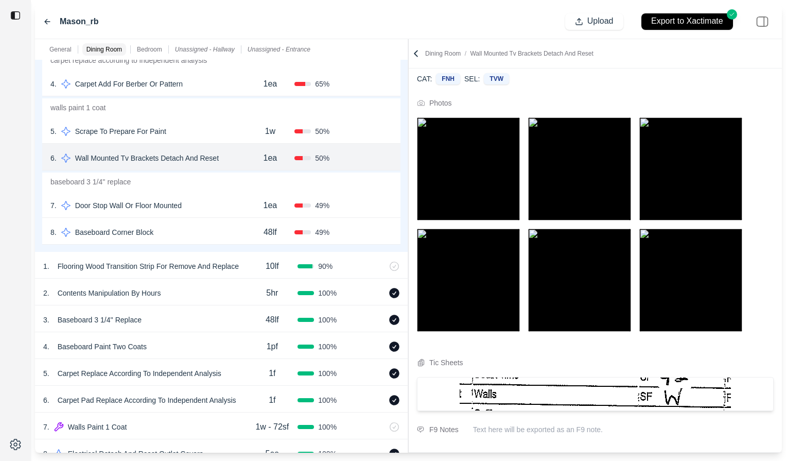
click at [218, 206] on div "7 . Door Stop Wall Or Floor Mounted" at bounding box center [147, 205] width 195 height 14
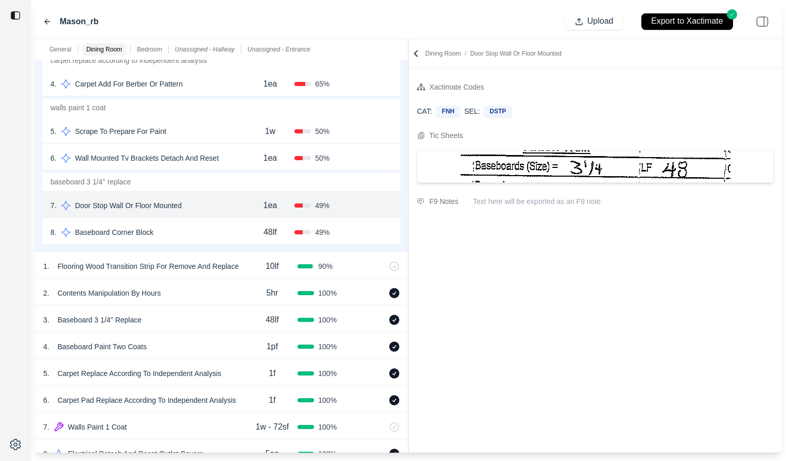
click at [212, 230] on div "8 . Baseboard Corner Block" at bounding box center [147, 232] width 195 height 14
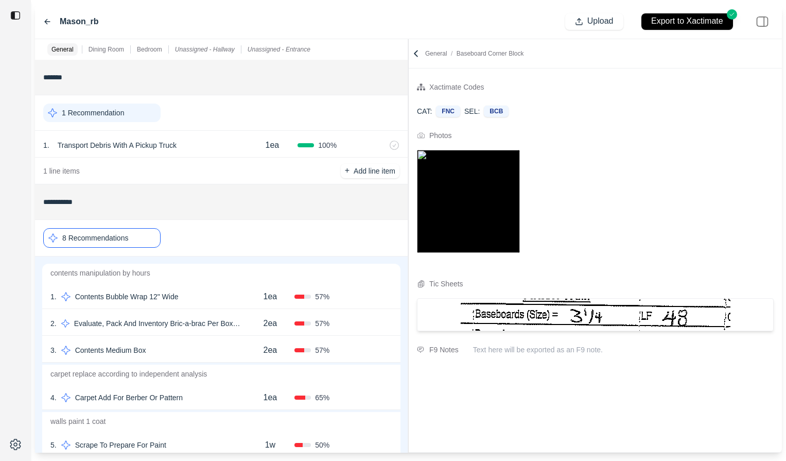
click at [165, 240] on div "8 Recommendations" at bounding box center [221, 238] width 356 height 28
click at [156, 240] on div "8 Recommendations" at bounding box center [101, 238] width 117 height 20
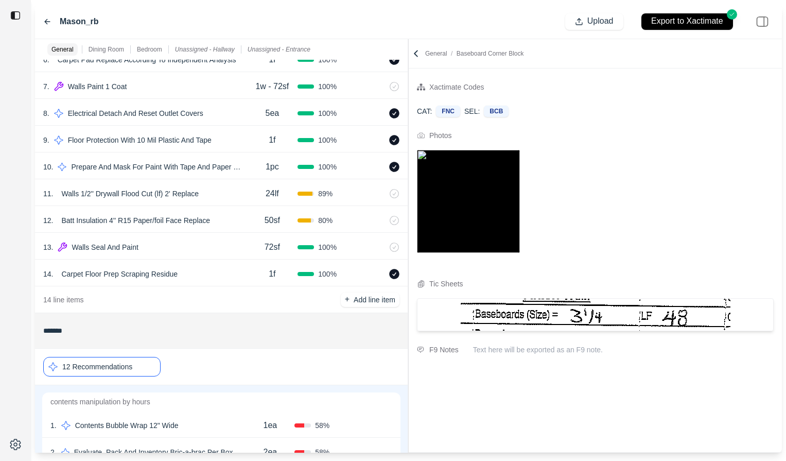
scroll to position [543, 0]
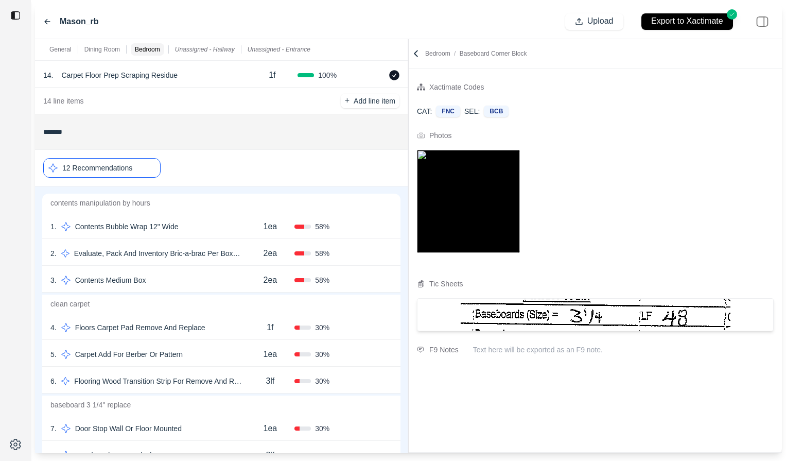
click at [233, 224] on div "1 . Contents Bubble Wrap 12" Wide" at bounding box center [147, 226] width 195 height 14
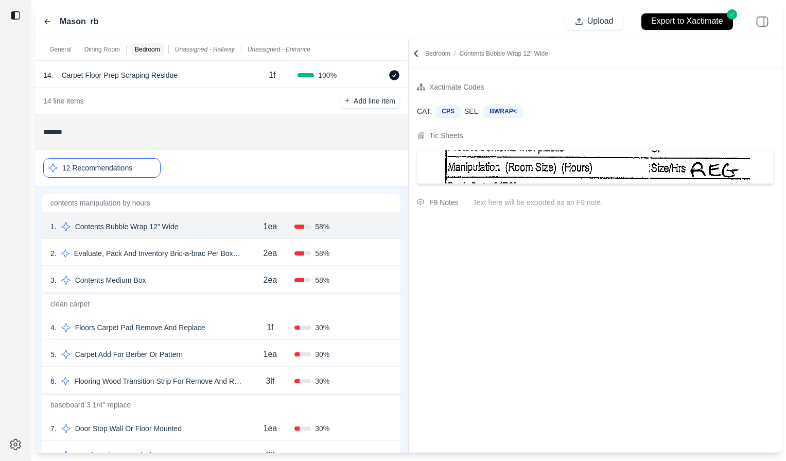
click at [194, 276] on div "3 . Contents Medium Box" at bounding box center [147, 280] width 195 height 14
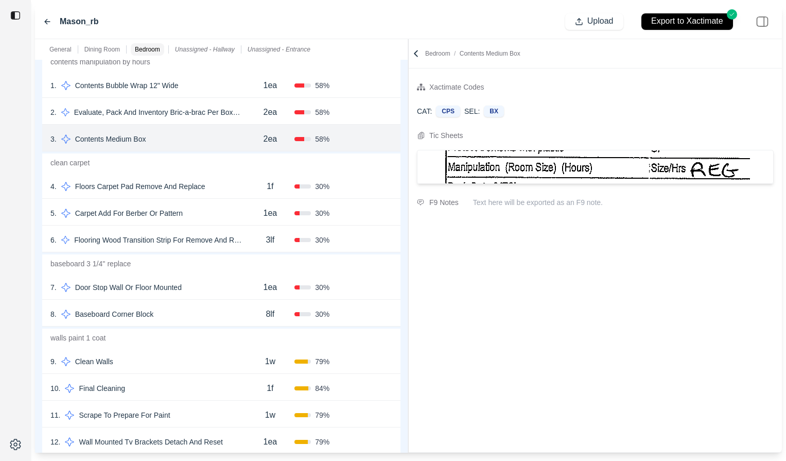
scroll to position [699, 0]
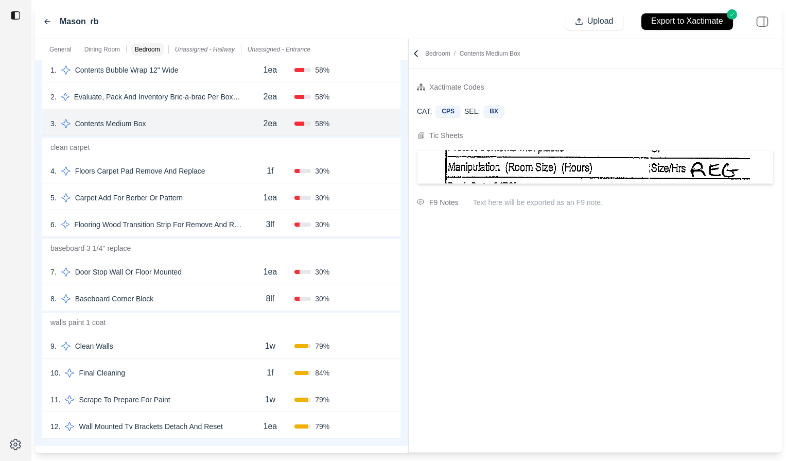
click at [199, 270] on div "7 . Door Stop Wall Or Floor Mounted" at bounding box center [147, 272] width 195 height 14
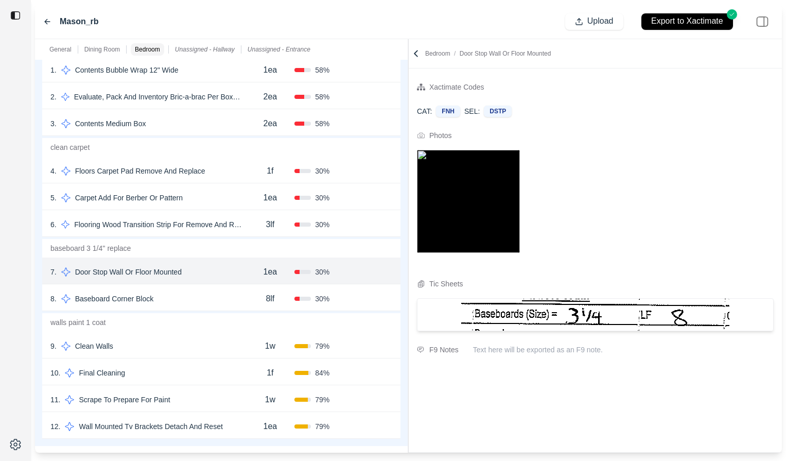
click at [195, 296] on div "8 . Baseboard Corner Block" at bounding box center [147, 298] width 195 height 14
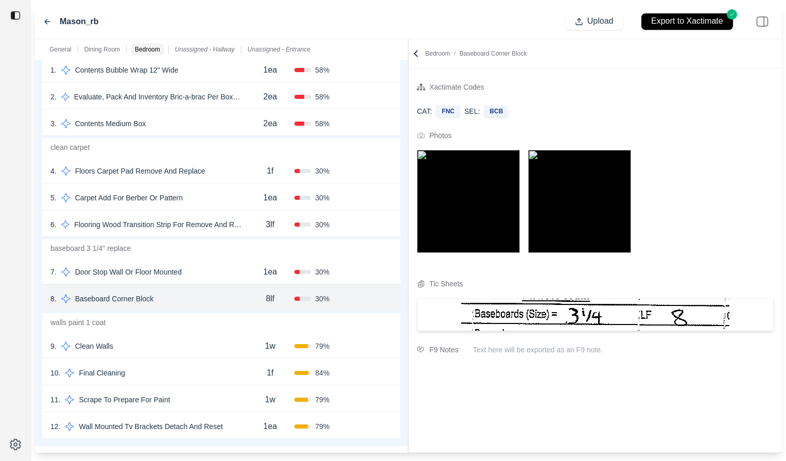
click at [179, 349] on div "9 . Clean Walls" at bounding box center [147, 346] width 195 height 14
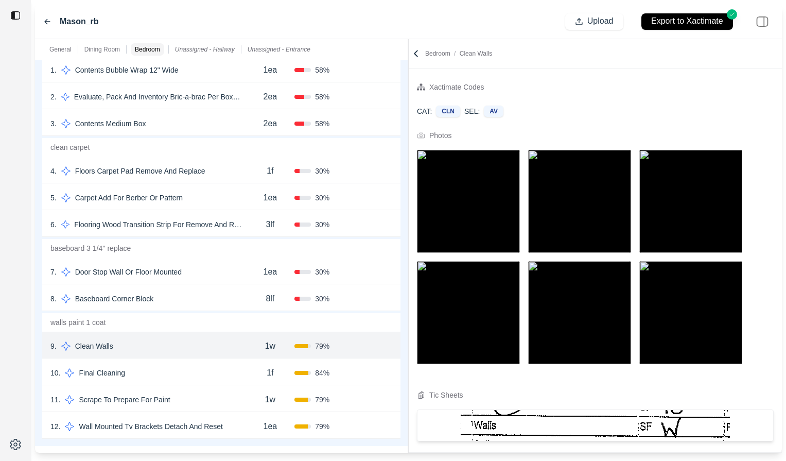
scroll to position [30, 0]
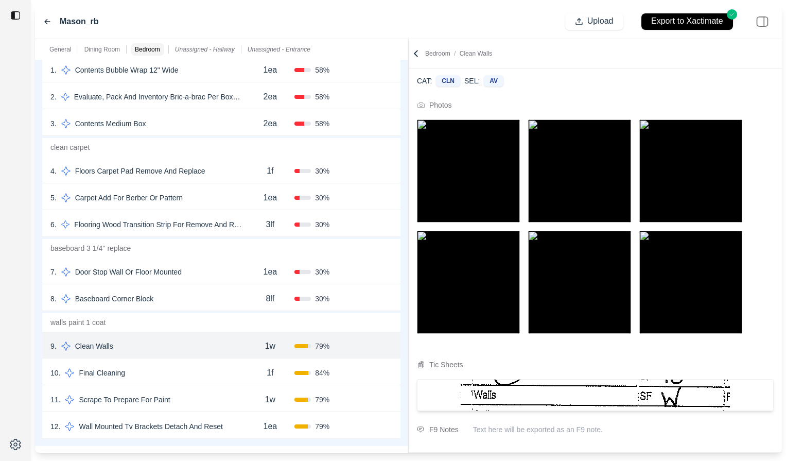
click at [45, 20] on icon at bounding box center [47, 22] width 8 height 8
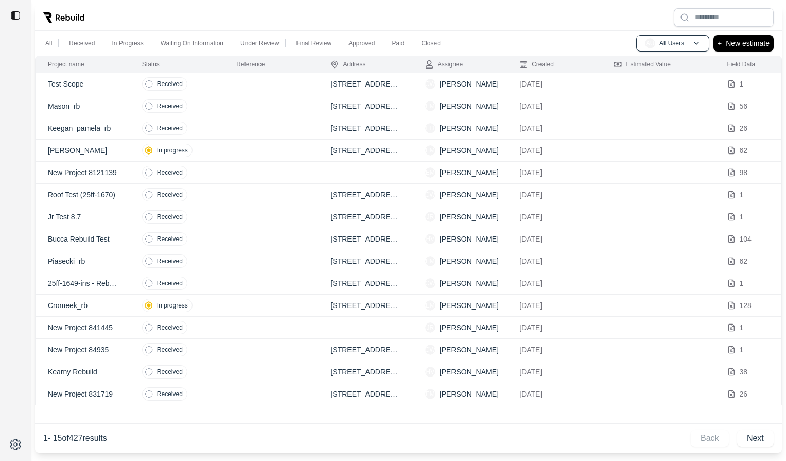
click at [220, 121] on td "Received" at bounding box center [177, 128] width 94 height 22
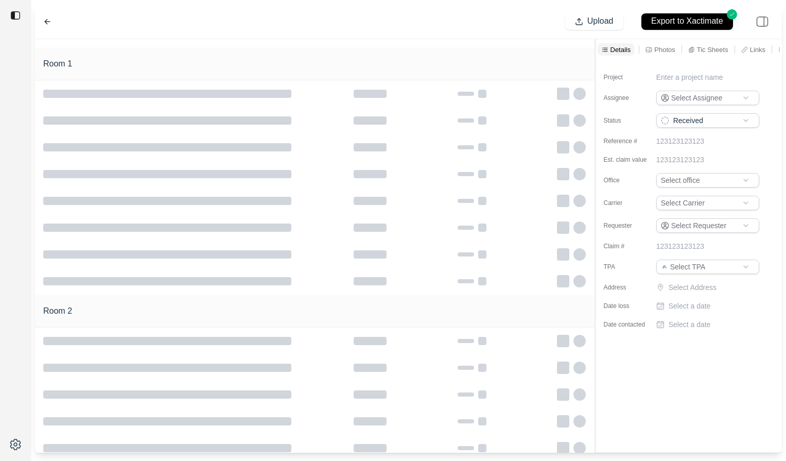
type input "**********"
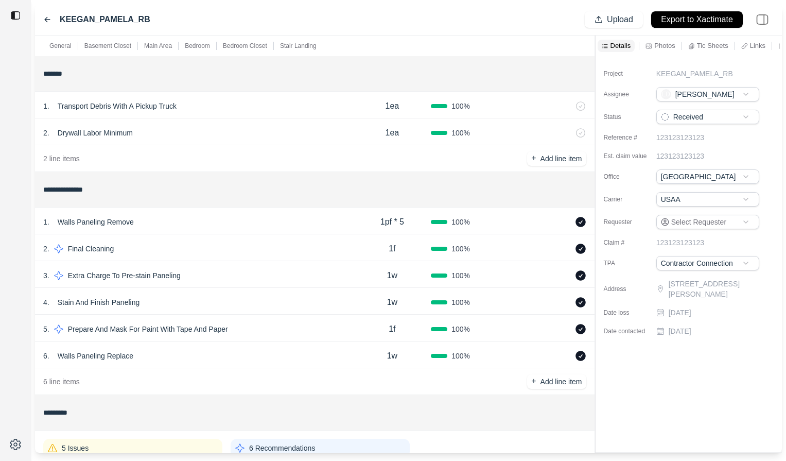
click at [652, 45] on div "Photos" at bounding box center [660, 46] width 33 height 12
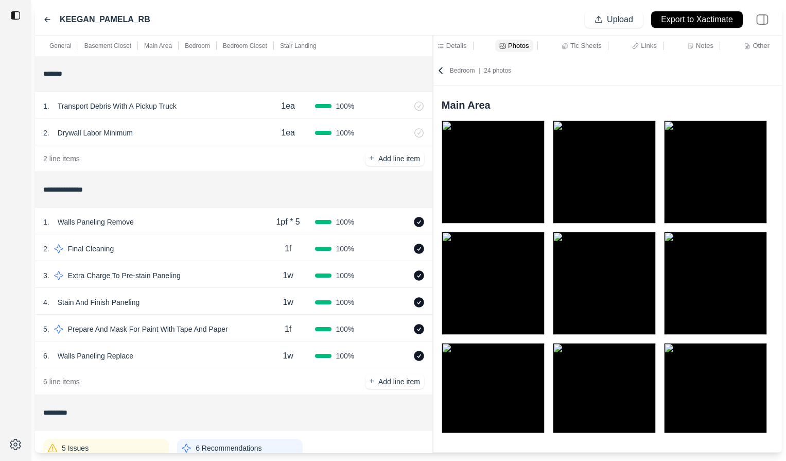
click at [409, 68] on div "**********" at bounding box center [408, 244] width 747 height 417
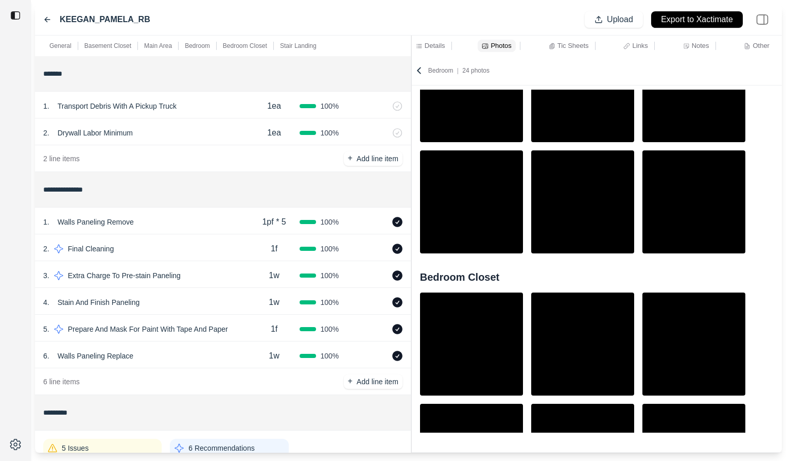
scroll to position [542, 0]
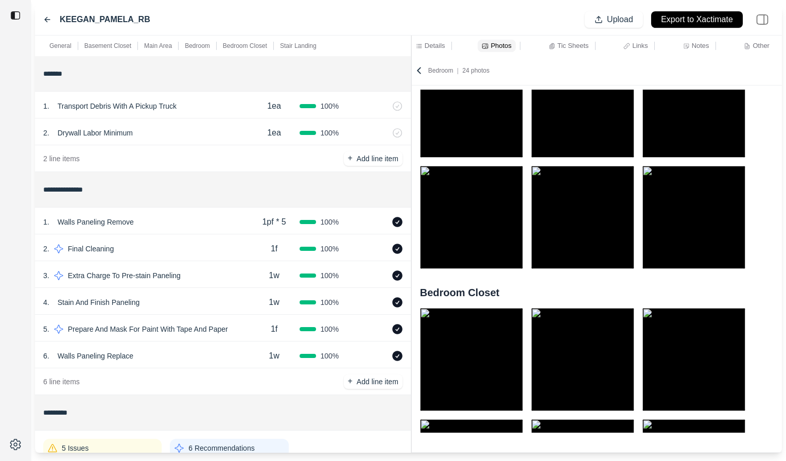
click at [195, 43] on p "Bedroom" at bounding box center [197, 46] width 25 height 8
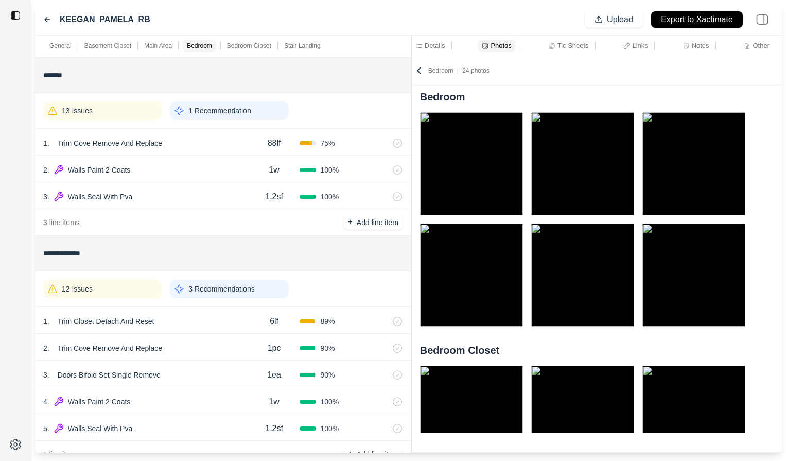
scroll to position [490, 0]
click at [188, 148] on div "1 . Trim Cove Remove And Replace" at bounding box center [145, 141] width 205 height 14
